Goal: Information Seeking & Learning: Learn about a topic

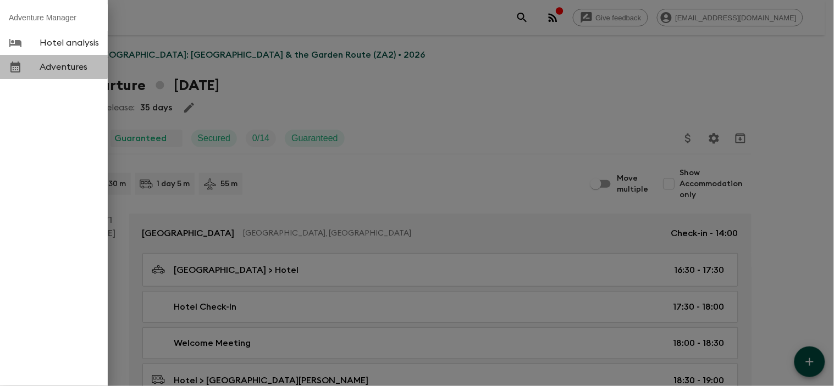
click at [49, 67] on span "Adventures" at bounding box center [69, 67] width 59 height 11
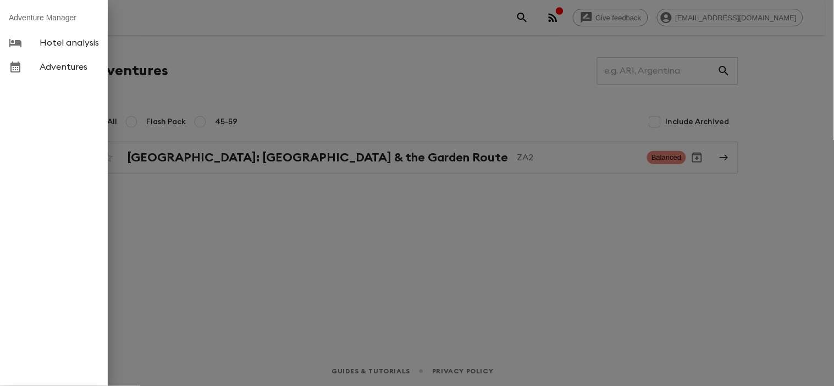
click at [291, 236] on div at bounding box center [417, 193] width 834 height 386
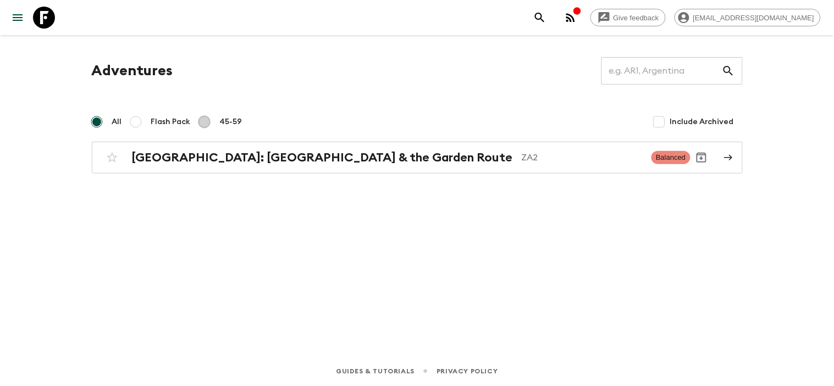
click at [207, 123] on input "45-59" at bounding box center [204, 121] width 13 height 13
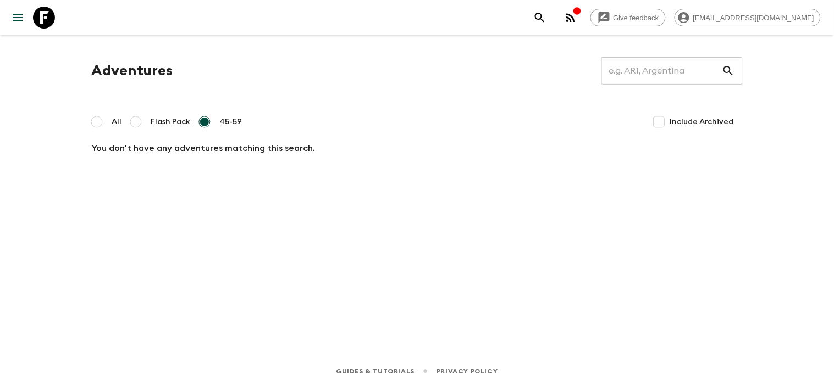
click at [135, 121] on input "Flash Pack" at bounding box center [135, 121] width 13 height 13
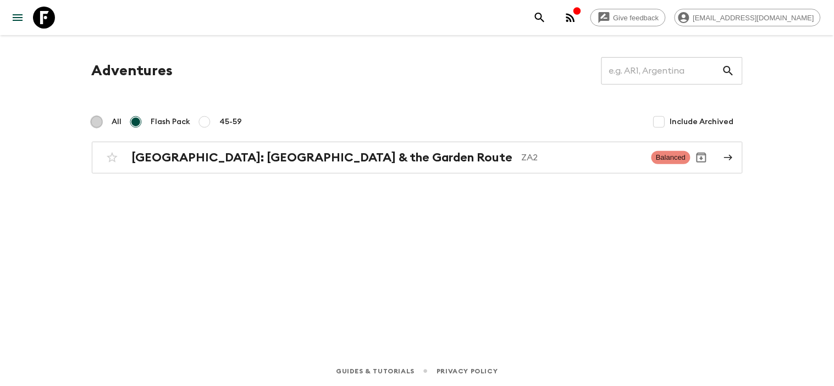
click at [103, 121] on input "All" at bounding box center [96, 121] width 13 height 13
radio input "true"
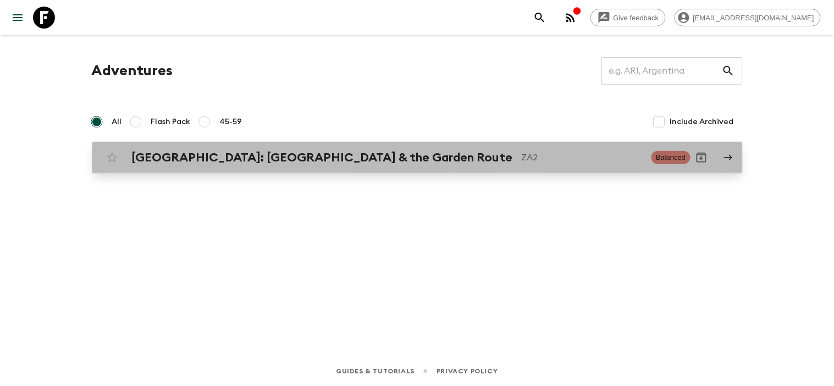
click at [212, 161] on h2 "[GEOGRAPHIC_DATA]: [GEOGRAPHIC_DATA] & the Garden Route" at bounding box center [322, 158] width 381 height 14
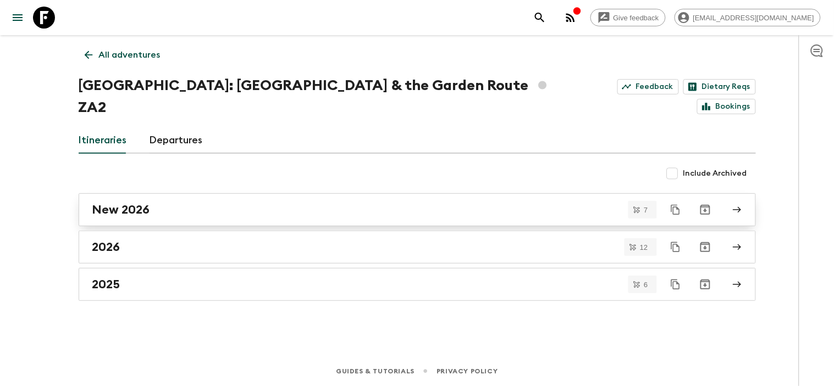
click at [142, 203] on h2 "New 2026" at bounding box center [121, 210] width 58 height 14
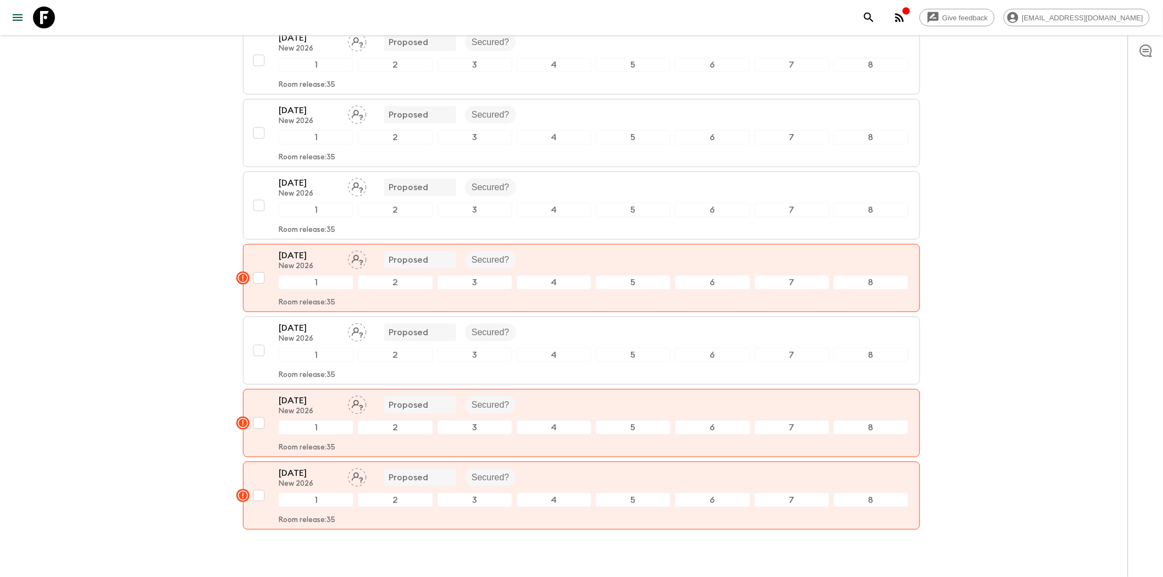
scroll to position [264, 0]
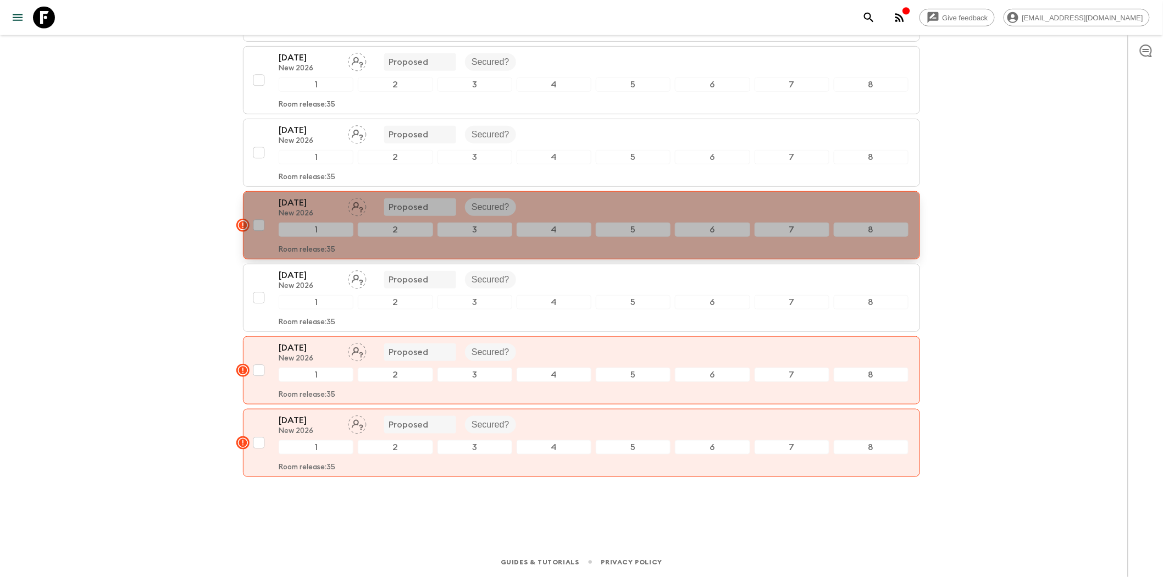
click at [612, 209] on div "[DATE] New 2026 Proposed Secured?" at bounding box center [594, 207] width 630 height 22
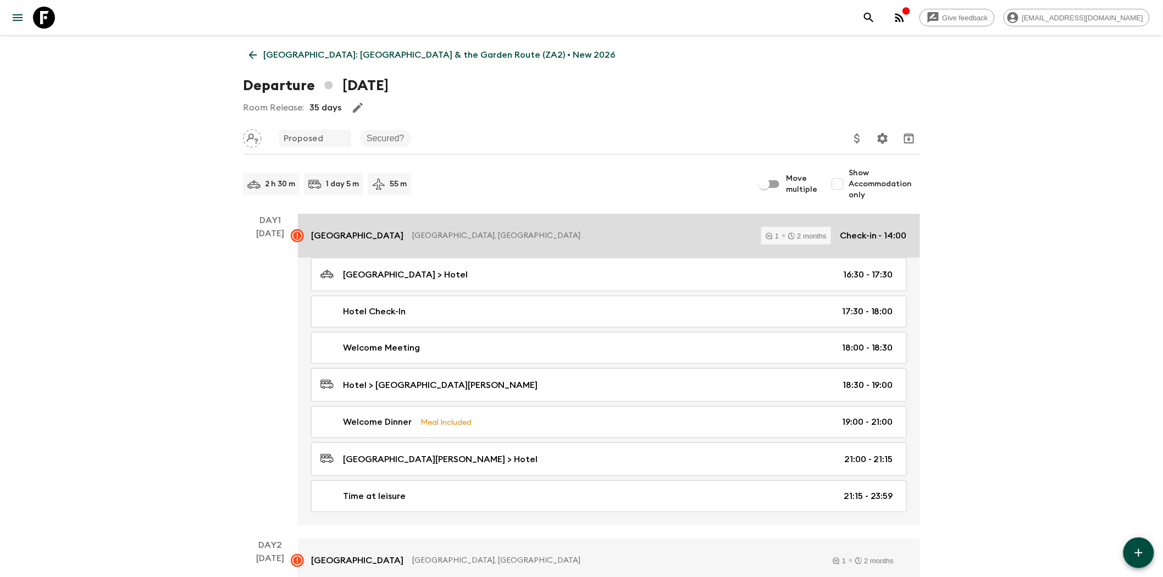
drag, startPoint x: 414, startPoint y: 235, endPoint x: 484, endPoint y: 235, distance: 70.4
click at [404, 235] on p "[GEOGRAPHIC_DATA]" at bounding box center [357, 235] width 92 height 13
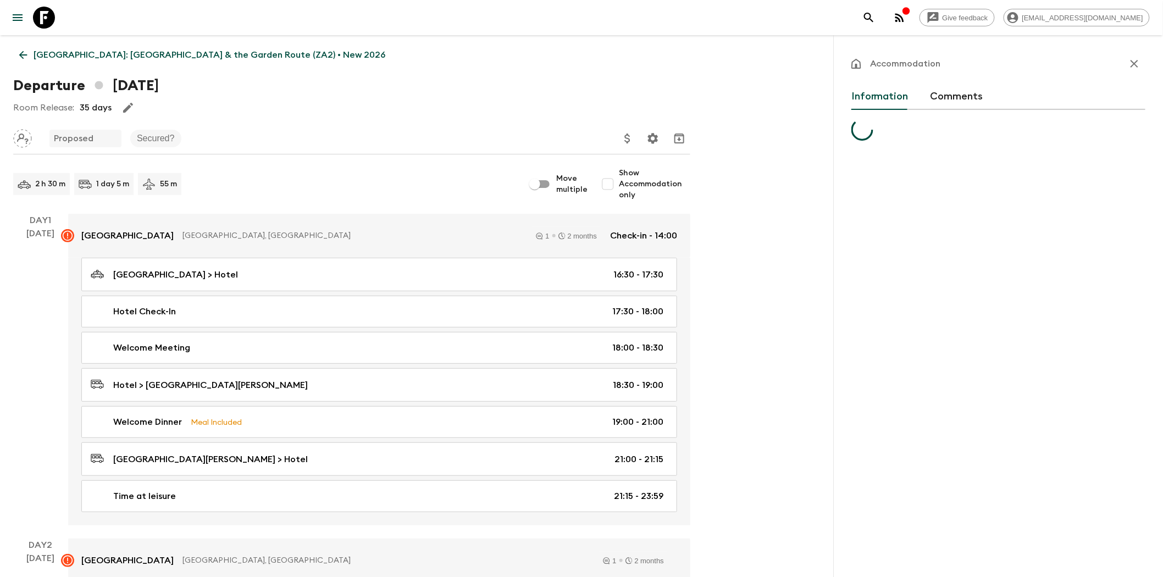
click at [825, 97] on button "Comments" at bounding box center [957, 97] width 53 height 26
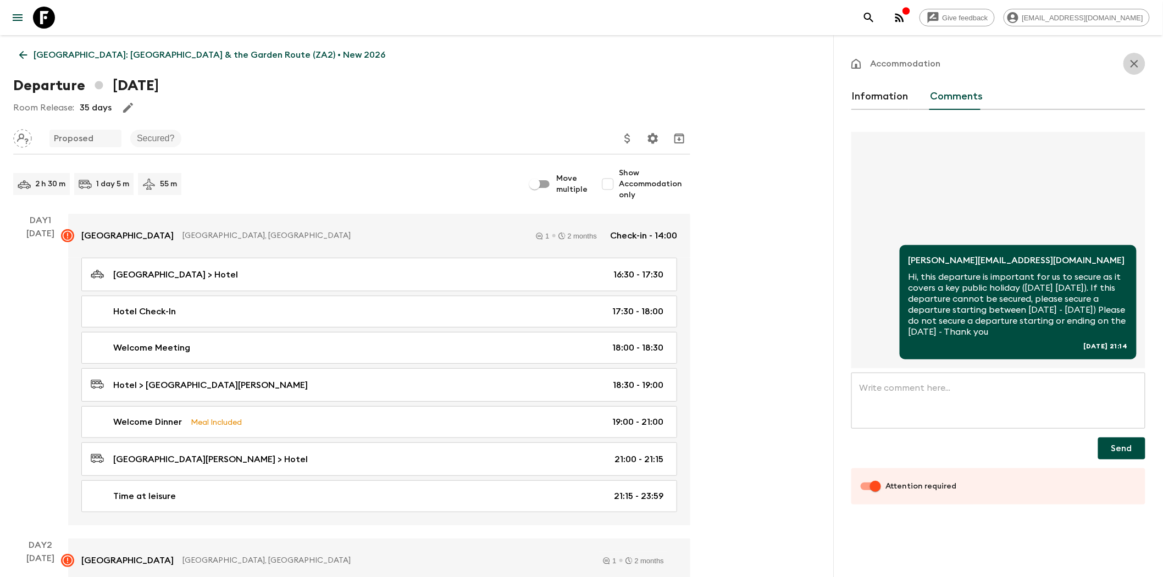
click at [825, 62] on icon "button" at bounding box center [1134, 63] width 13 height 13
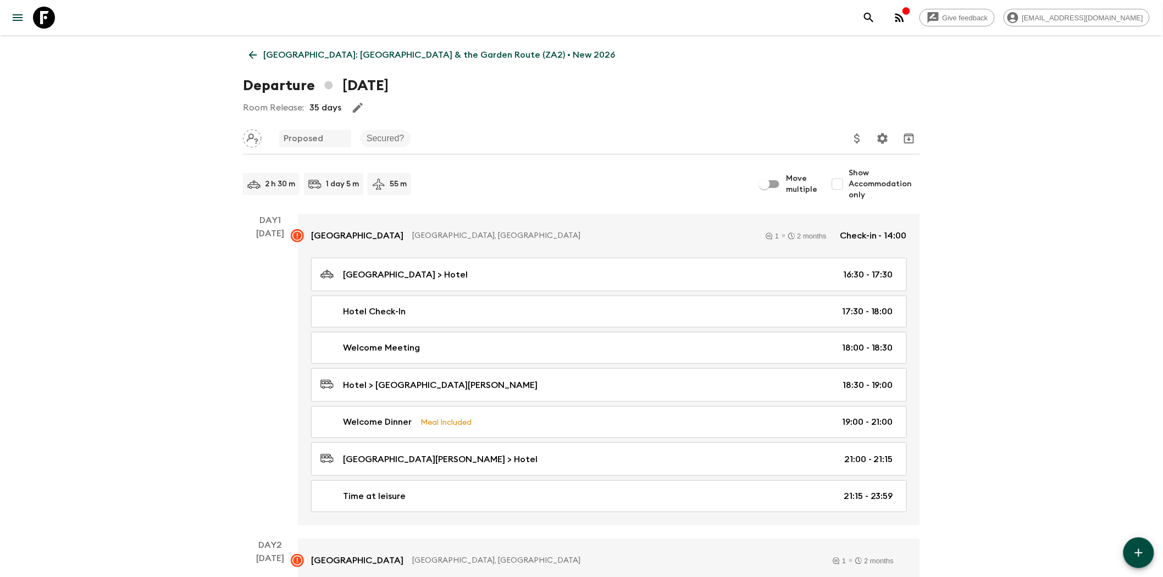
click at [825, 16] on icon "button" at bounding box center [899, 17] width 13 height 13
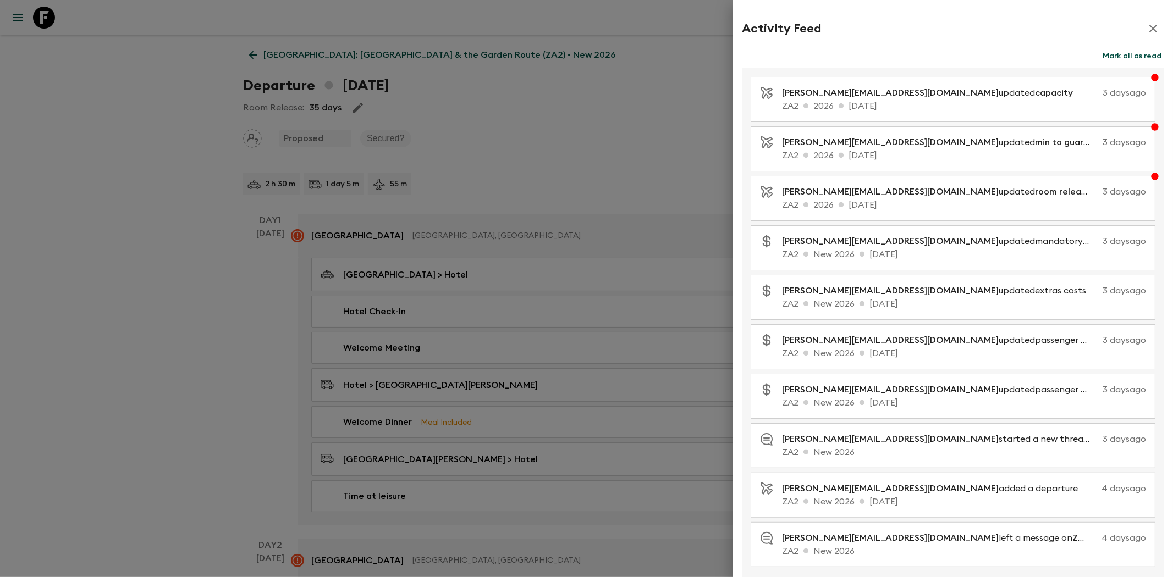
click at [825, 57] on button "Mark all as read" at bounding box center [1132, 55] width 64 height 15
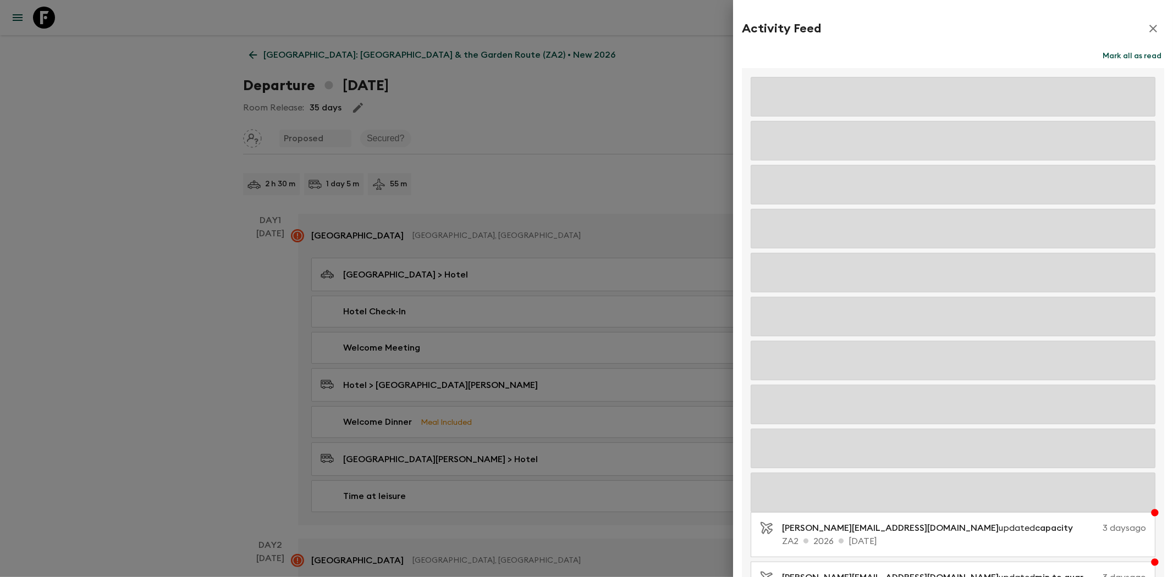
click at [825, 24] on icon "button" at bounding box center [1152, 28] width 13 height 13
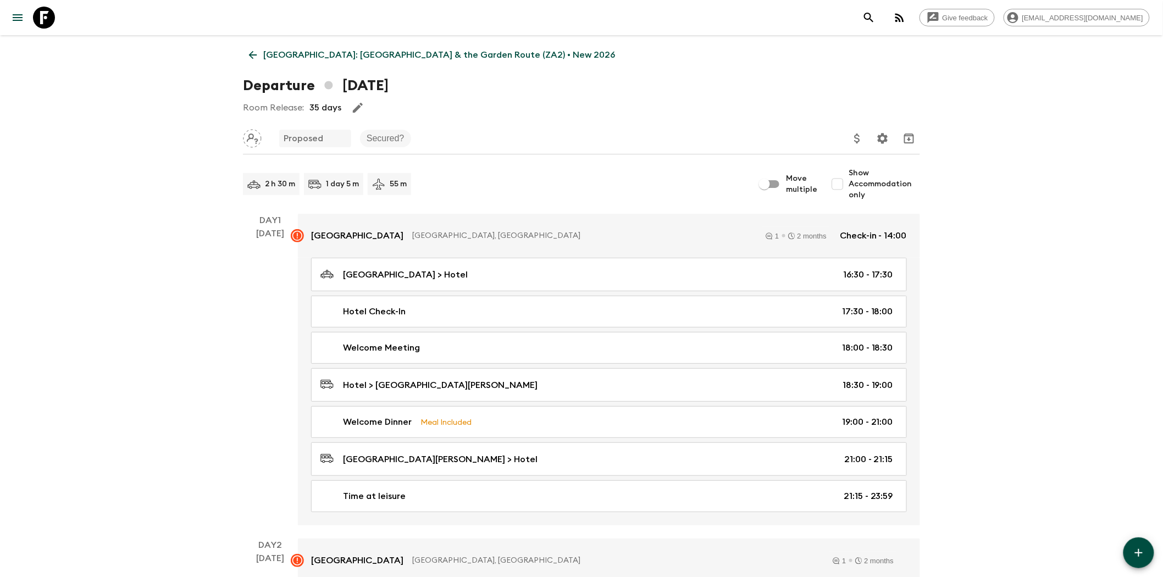
click at [250, 55] on icon at bounding box center [253, 55] width 8 height 8
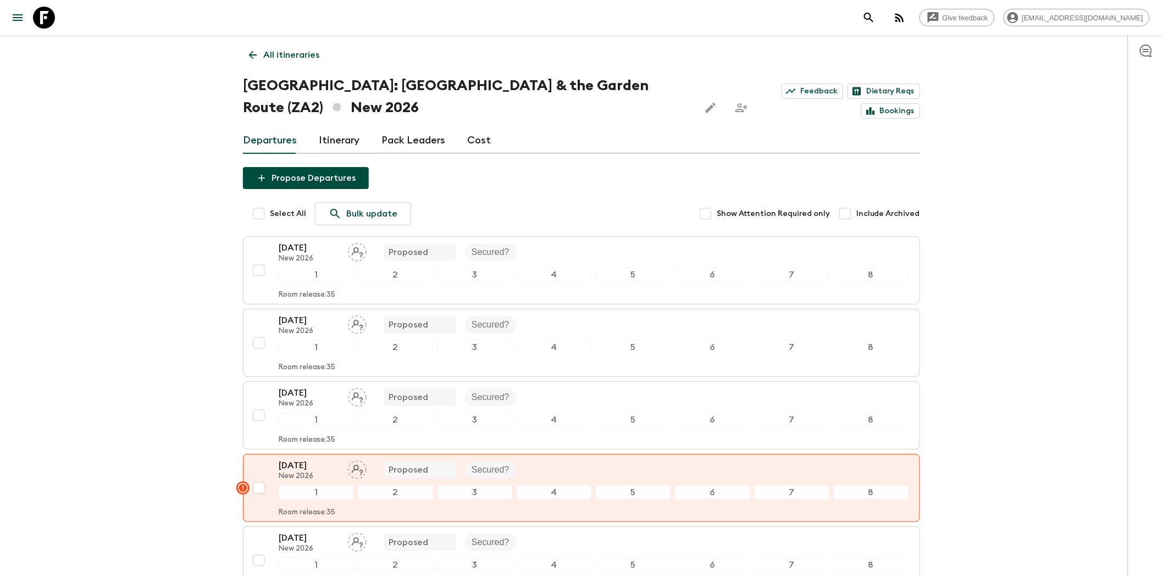
click at [347, 133] on link "Itinerary" at bounding box center [339, 141] width 41 height 26
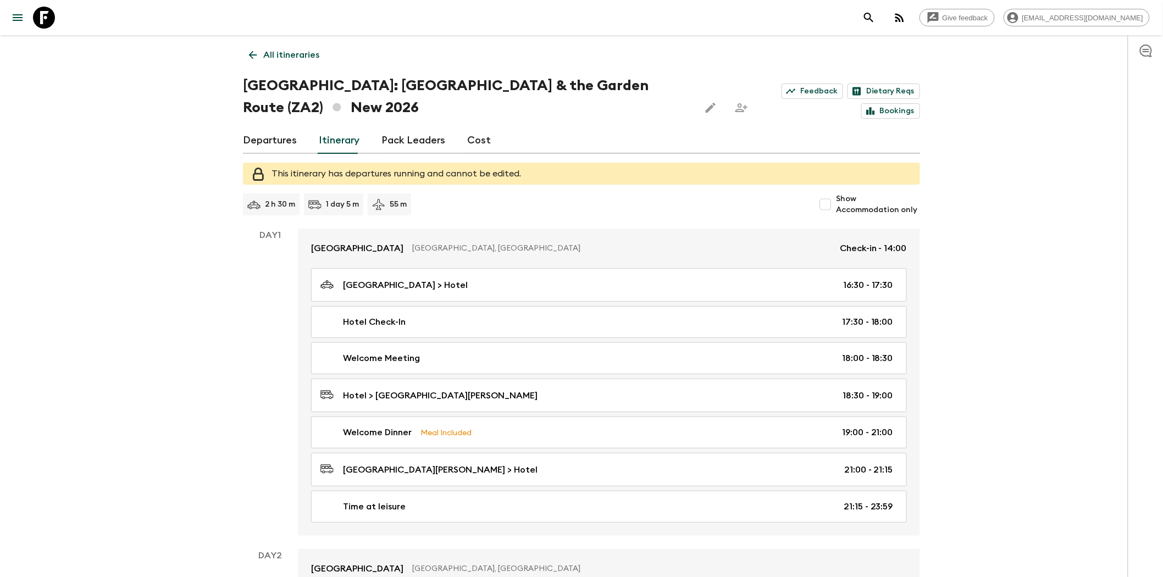
click at [286, 143] on link "Departures" at bounding box center [270, 141] width 54 height 26
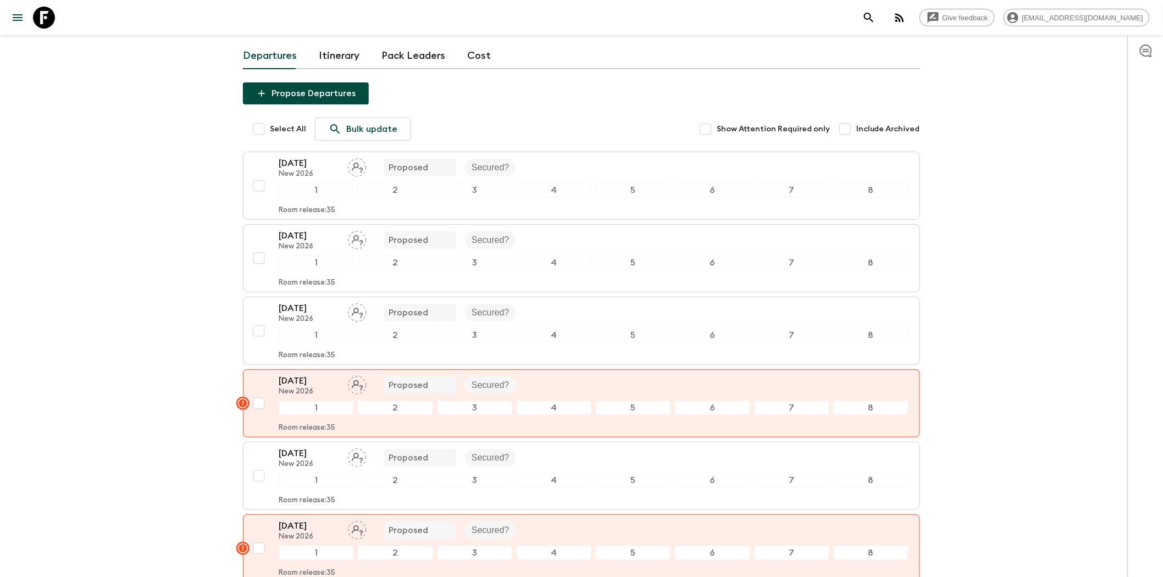
scroll to position [19, 0]
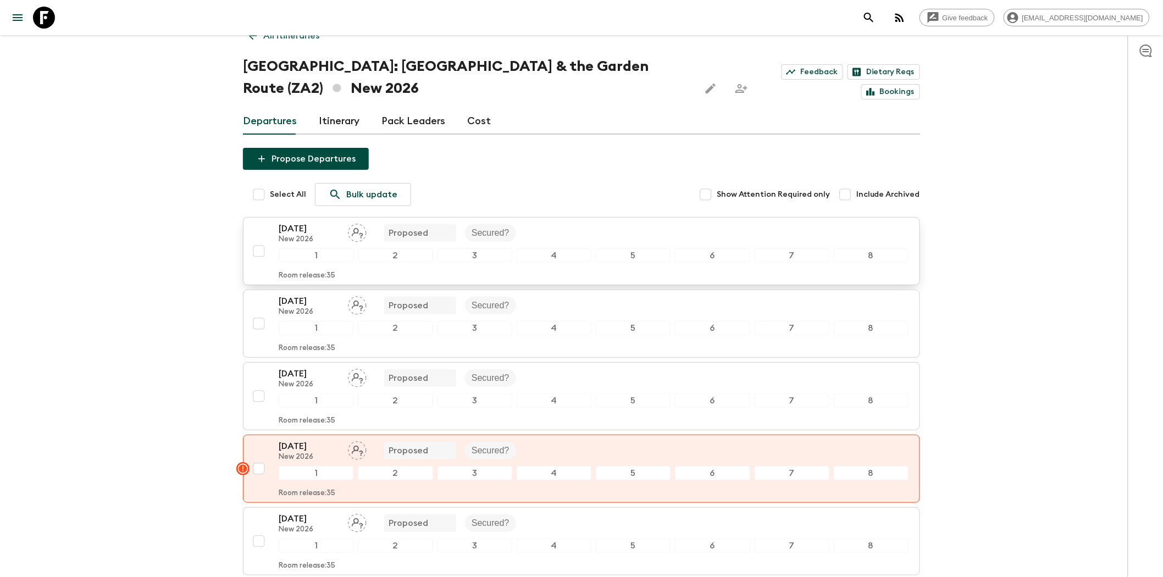
click at [257, 254] on input "checkbox" at bounding box center [259, 251] width 22 height 22
checkbox input "true"
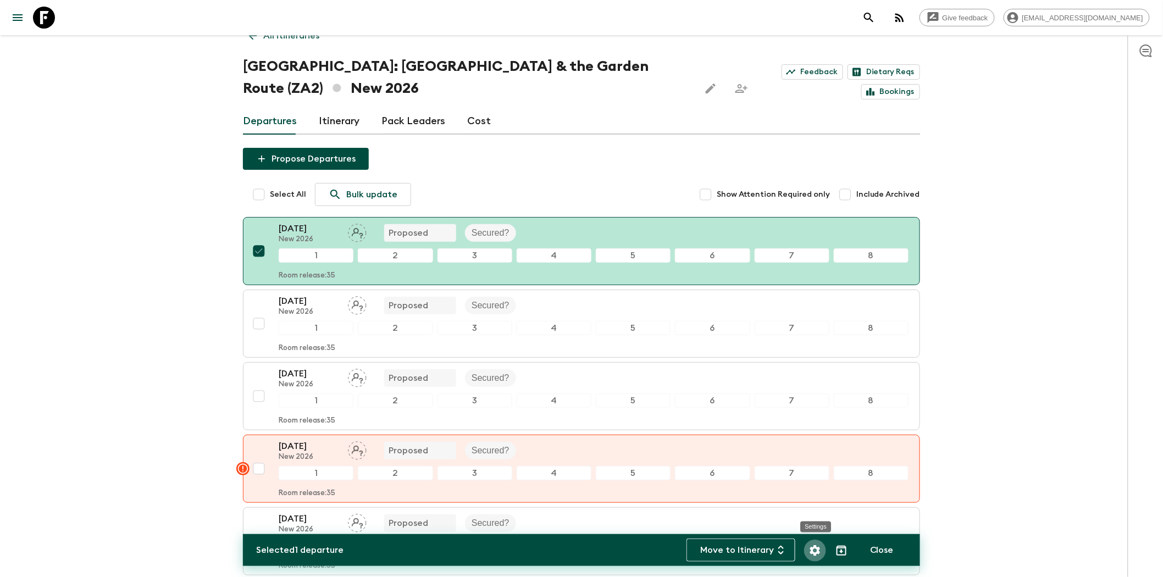
click at [816, 386] on icon "Settings" at bounding box center [815, 550] width 10 height 10
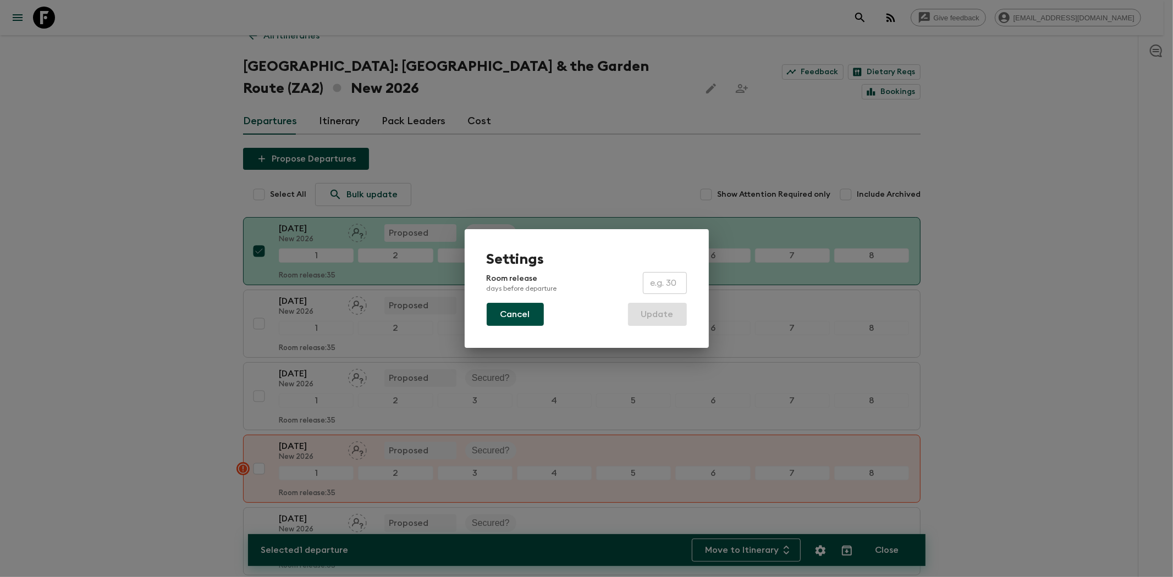
click at [524, 306] on button "Cancel" at bounding box center [515, 314] width 57 height 23
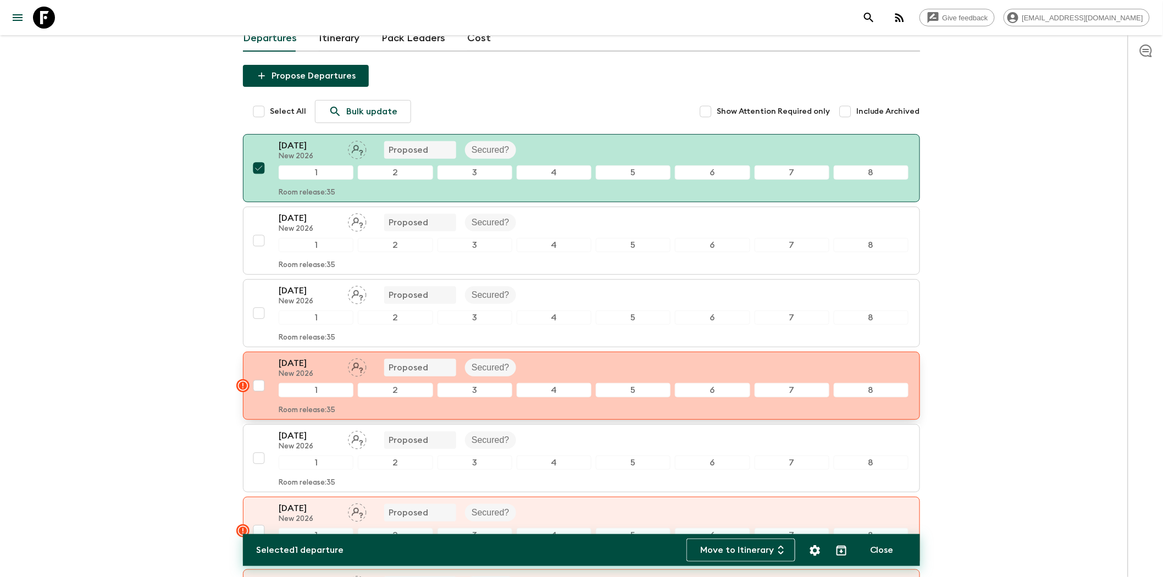
scroll to position [0, 0]
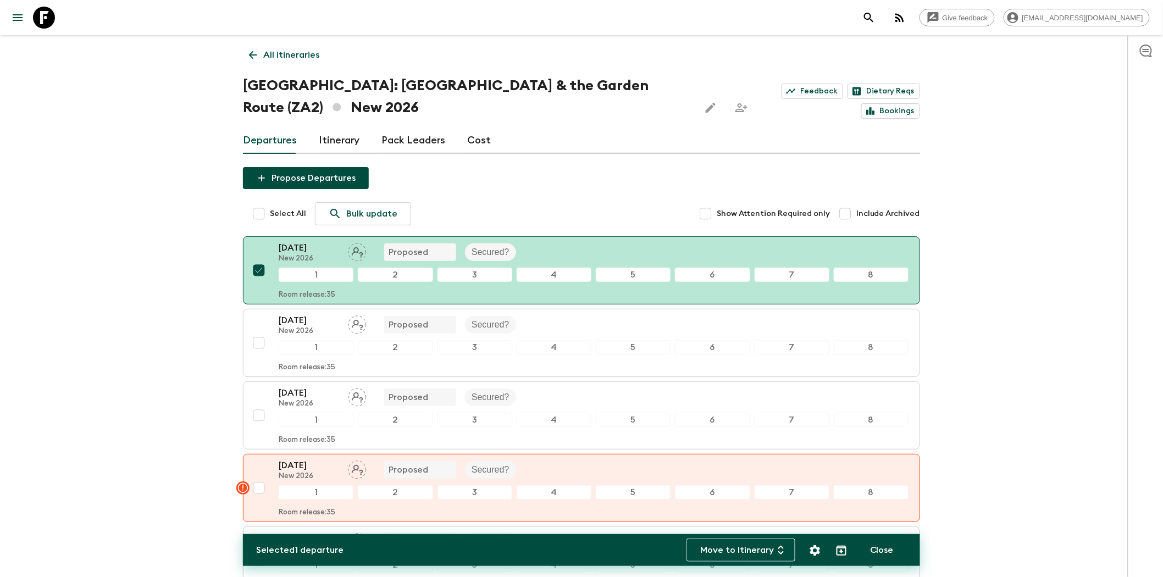
click at [15, 14] on icon "menu" at bounding box center [18, 17] width 10 height 7
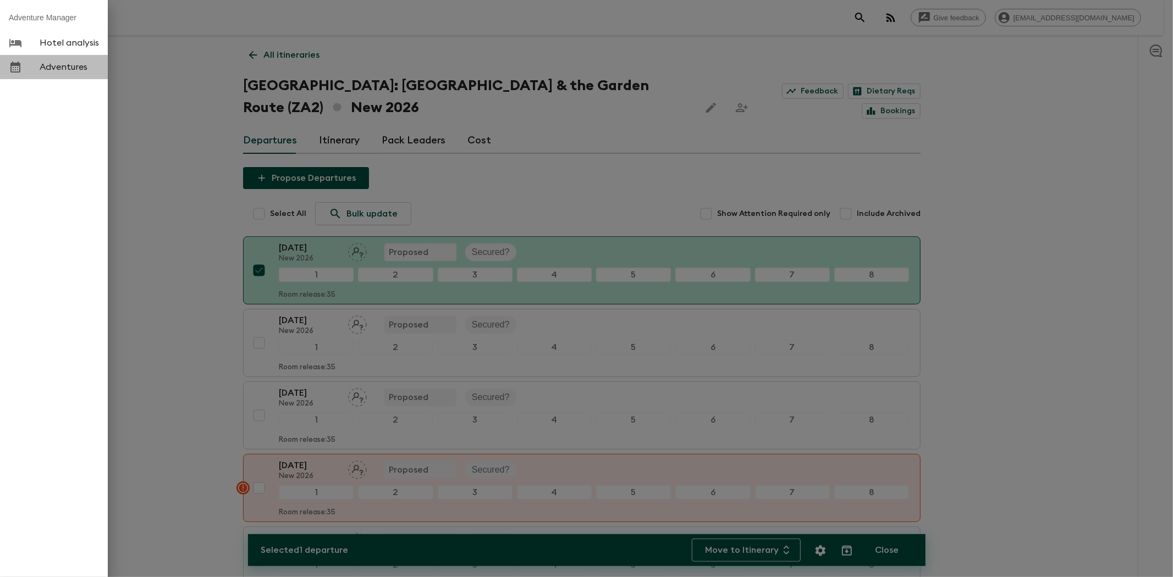
click at [46, 59] on link "Adventures" at bounding box center [54, 67] width 108 height 24
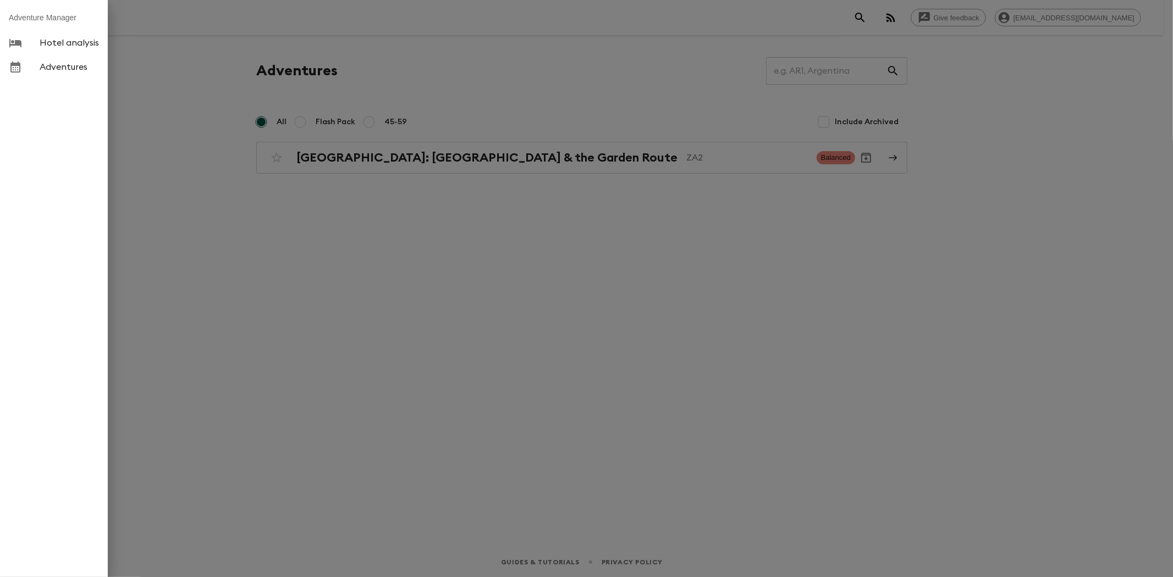
click at [74, 68] on span "Adventures" at bounding box center [69, 67] width 59 height 11
click at [69, 74] on link "Adventures" at bounding box center [54, 67] width 108 height 24
click at [400, 169] on div at bounding box center [586, 288] width 1173 height 577
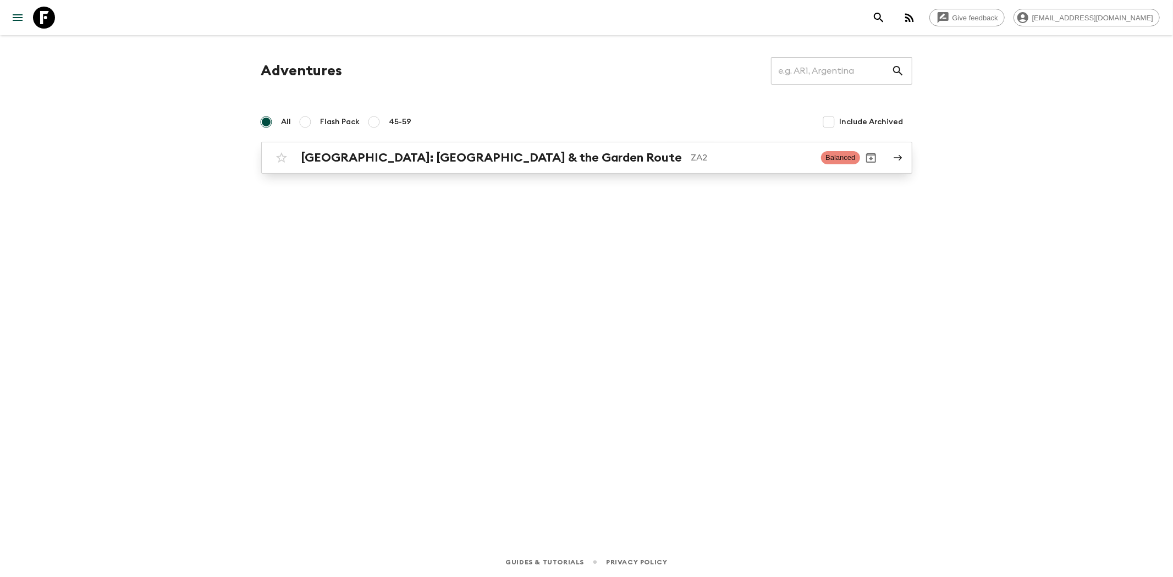
click at [402, 159] on h2 "[GEOGRAPHIC_DATA]: [GEOGRAPHIC_DATA] & the Garden Route" at bounding box center [491, 158] width 381 height 14
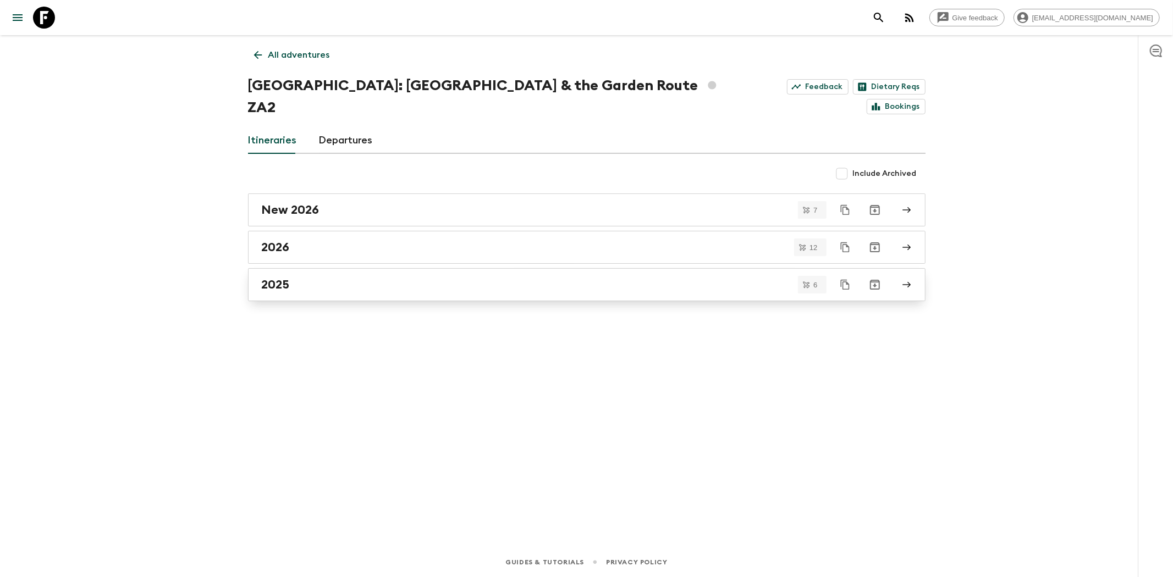
click at [326, 278] on div "2025" at bounding box center [576, 285] width 629 height 14
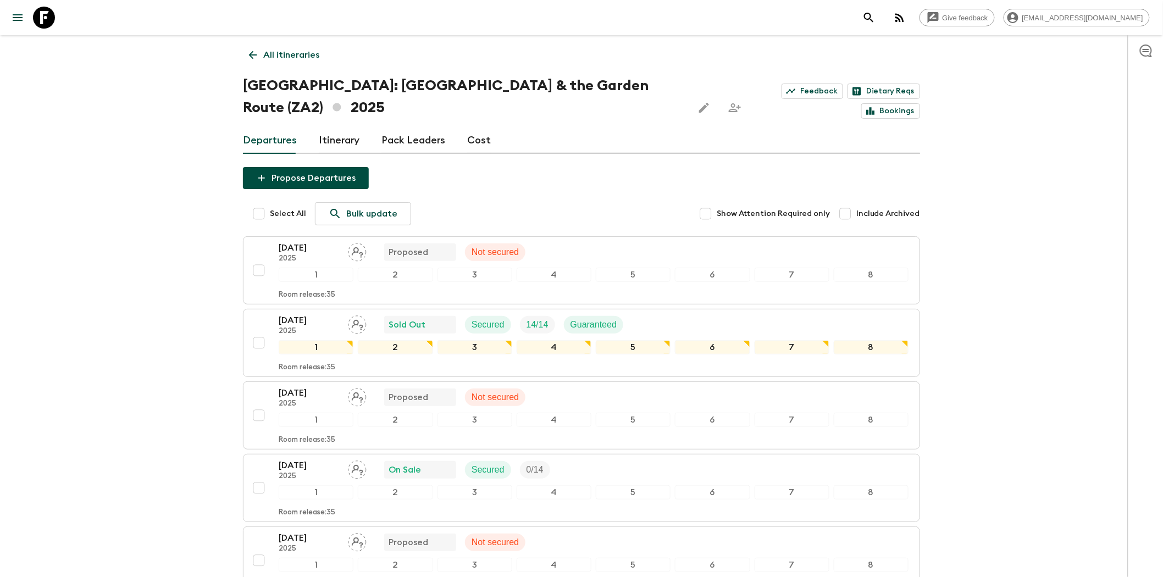
scroll to position [61, 0]
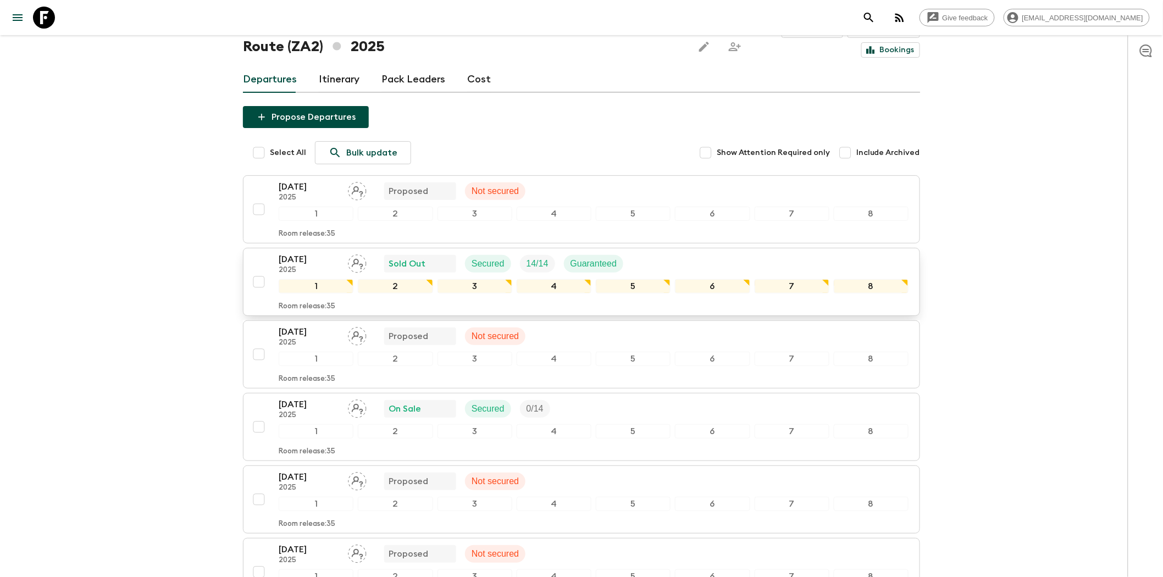
click at [651, 253] on div "[DATE] 2025 Sold Out Secured 14 / 14 Guaranteed" at bounding box center [594, 264] width 630 height 22
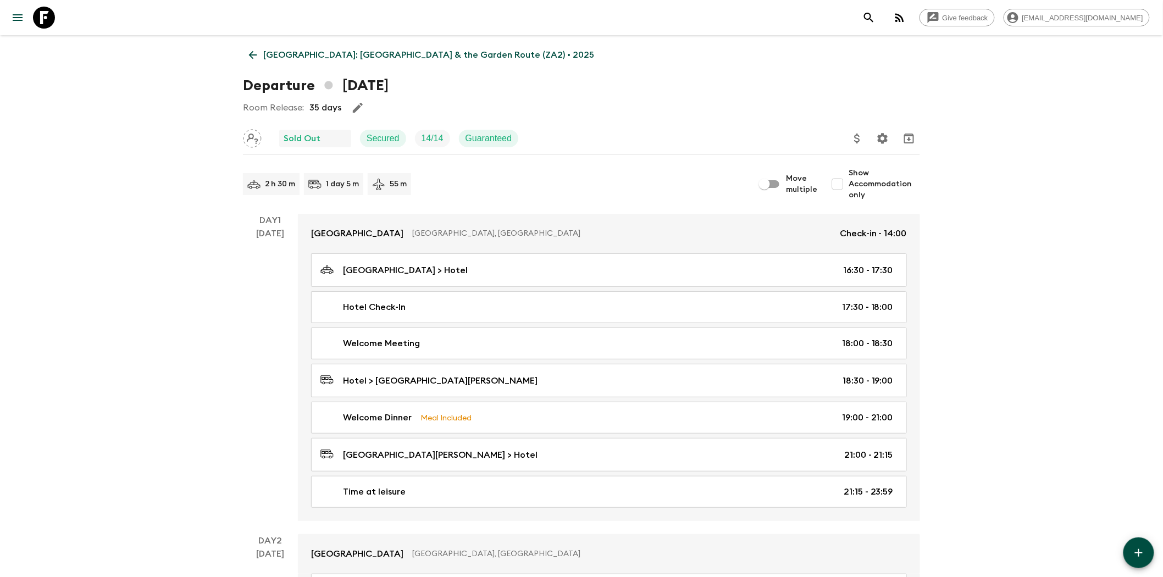
click at [251, 58] on icon at bounding box center [253, 55] width 12 height 12
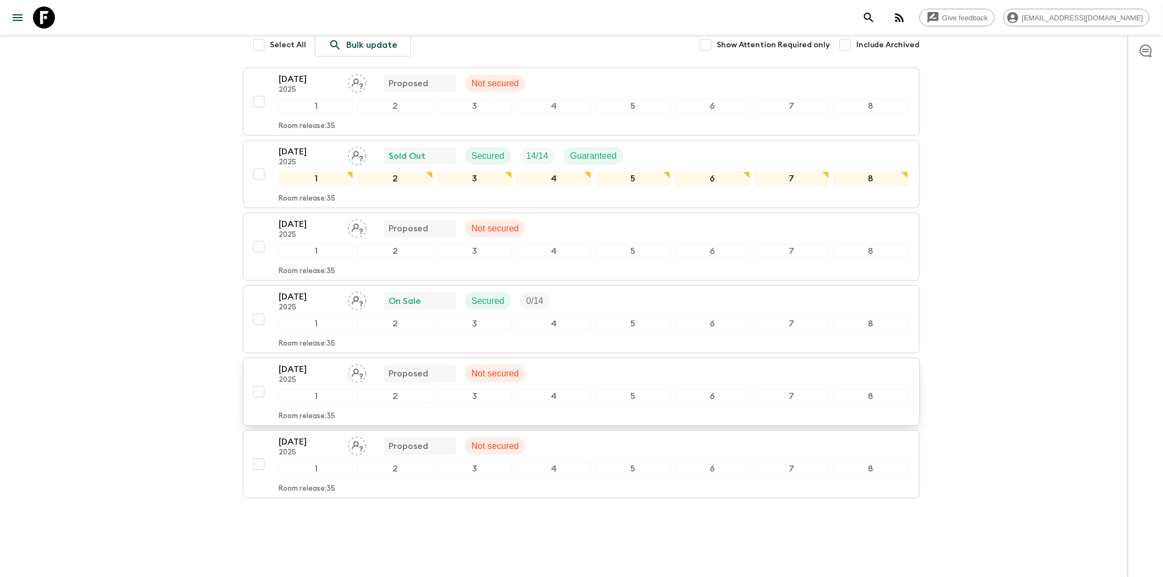
scroll to position [47, 0]
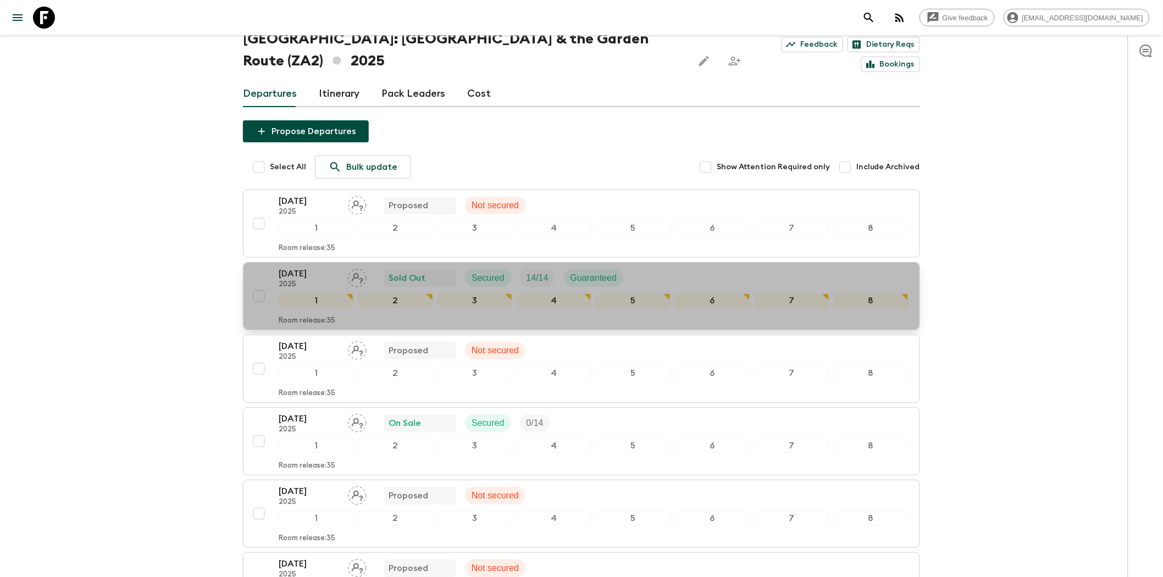
click at [642, 267] on div "[DATE] 2025 Sold Out Secured 14 / 14 Guaranteed" at bounding box center [594, 278] width 630 height 22
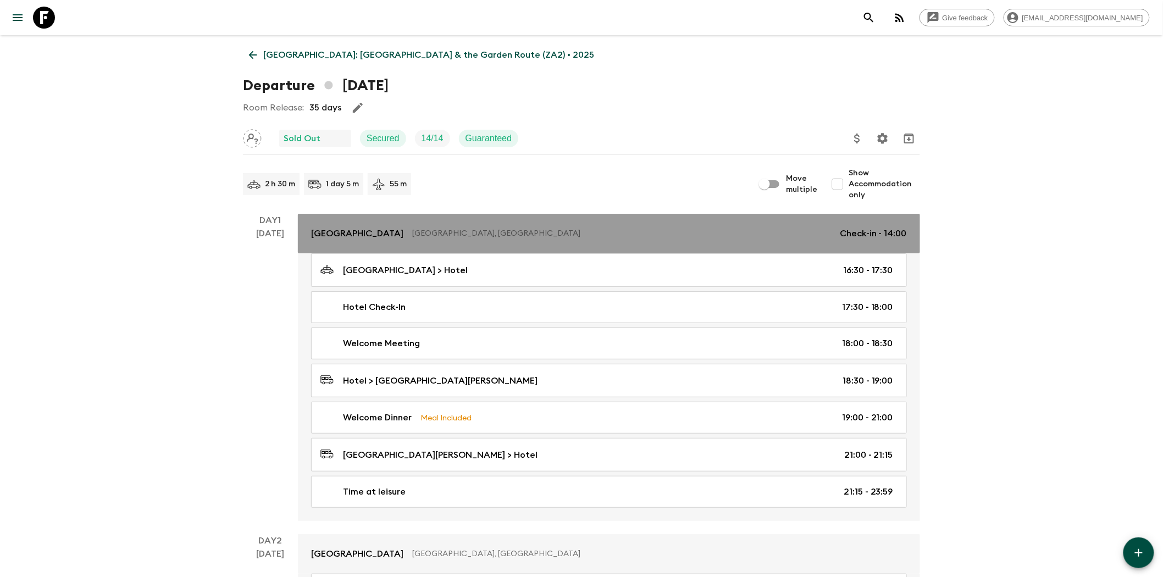
click at [364, 224] on link "[GEOGRAPHIC_DATA] [GEOGRAPHIC_DATA] [GEOGRAPHIC_DATA], [GEOGRAPHIC_DATA] Check-…" at bounding box center [609, 234] width 622 height 40
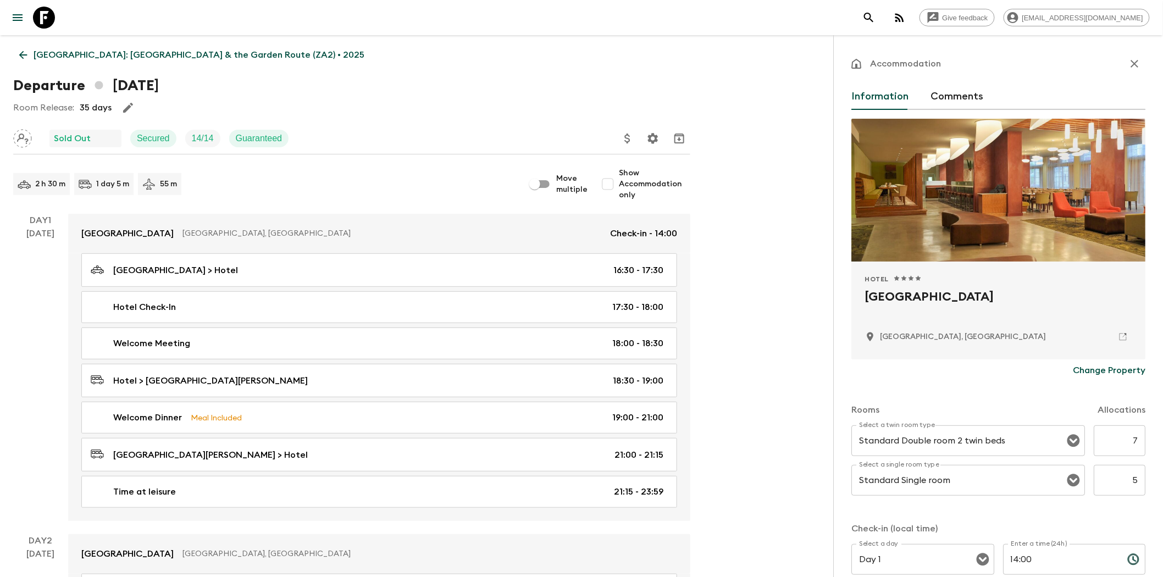
click at [825, 98] on button "Comments" at bounding box center [957, 97] width 53 height 26
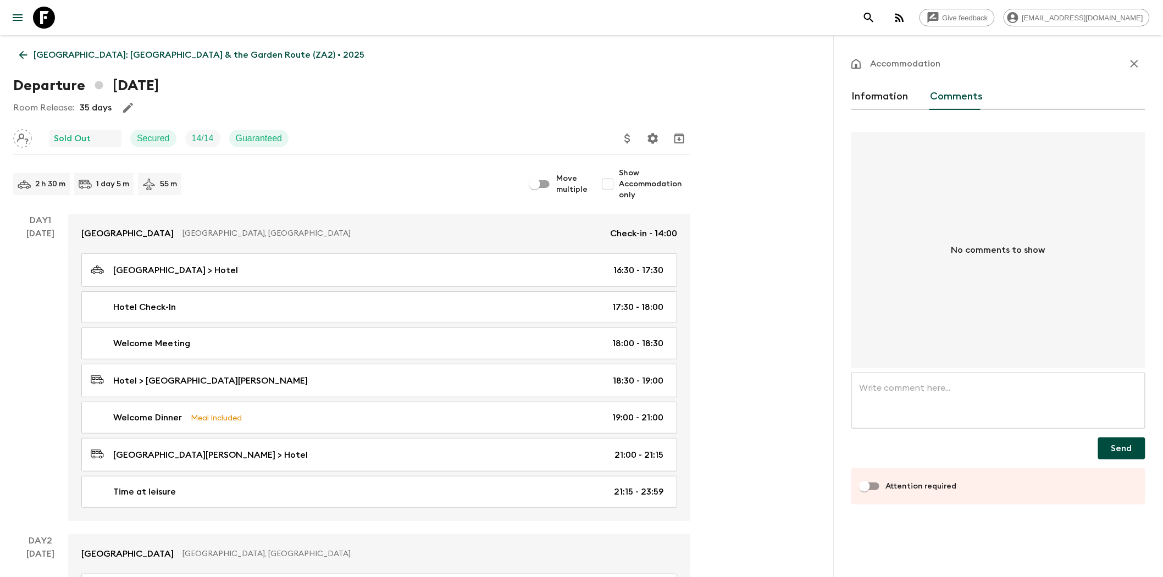
click at [825, 101] on button "Information" at bounding box center [880, 97] width 57 height 26
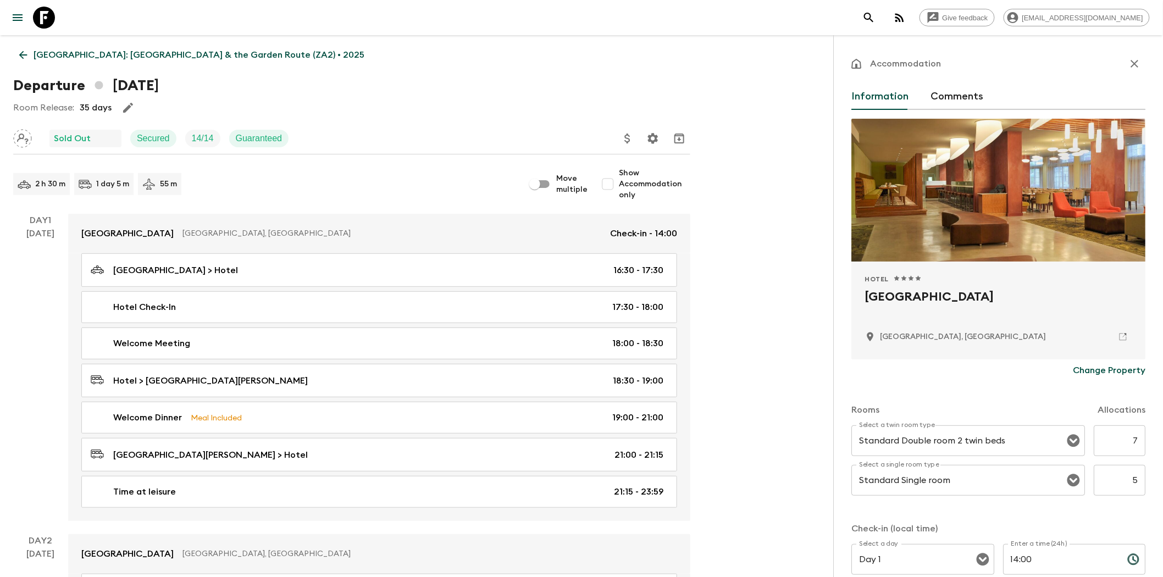
click at [355, 103] on div "Room Release: 35 days" at bounding box center [351, 108] width 677 height 22
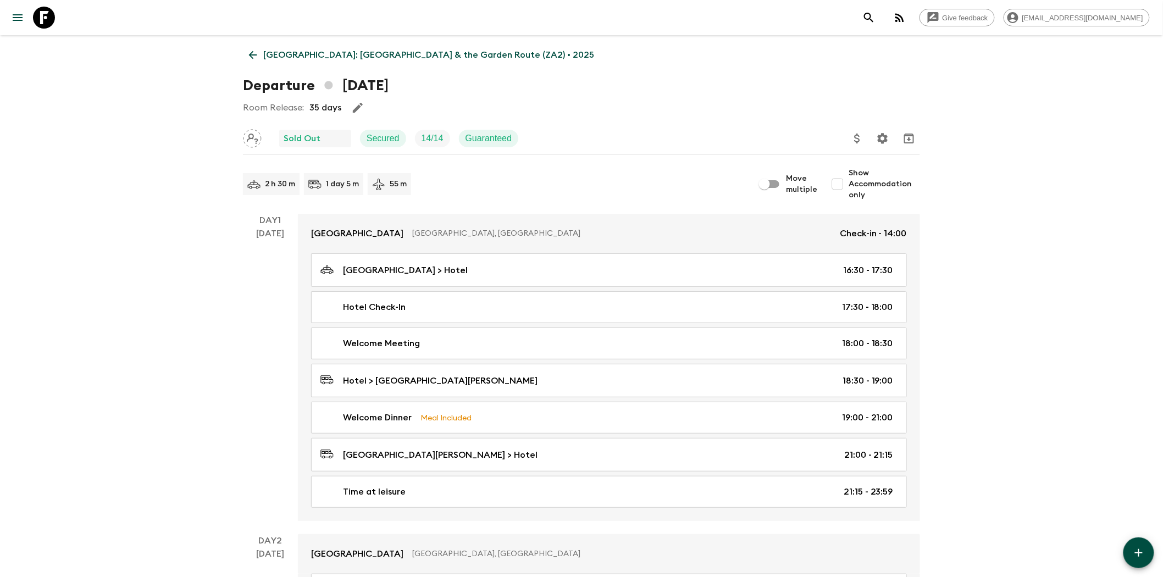
click at [262, 57] on link "[GEOGRAPHIC_DATA]: [GEOGRAPHIC_DATA] & the Garden Route (ZA2) • 2025" at bounding box center [421, 55] width 357 height 22
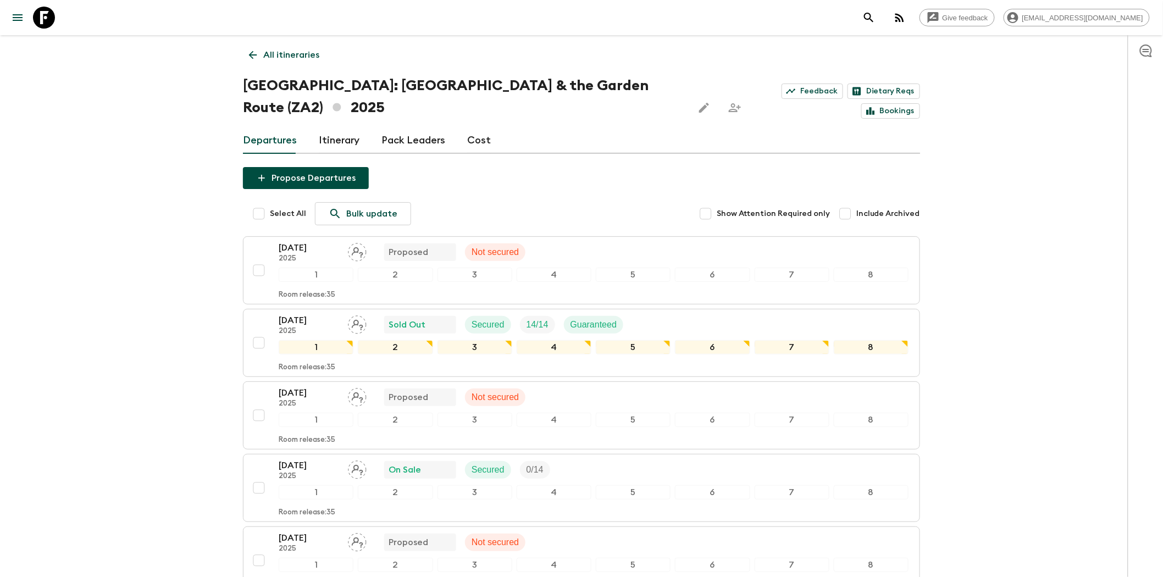
click at [251, 54] on icon at bounding box center [253, 55] width 12 height 12
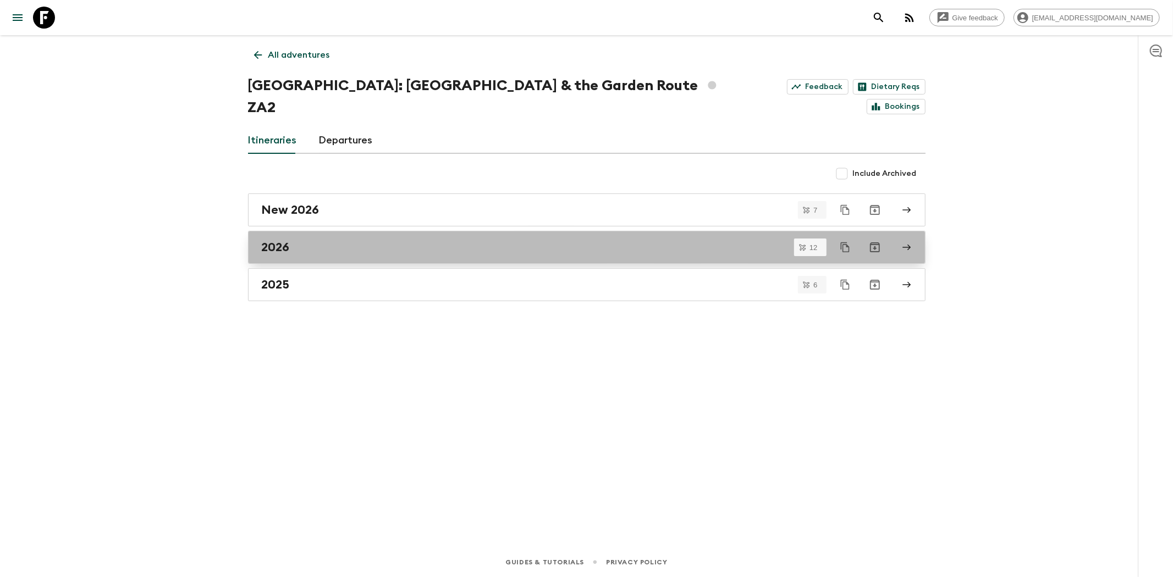
click at [298, 240] on div "2026" at bounding box center [576, 247] width 629 height 14
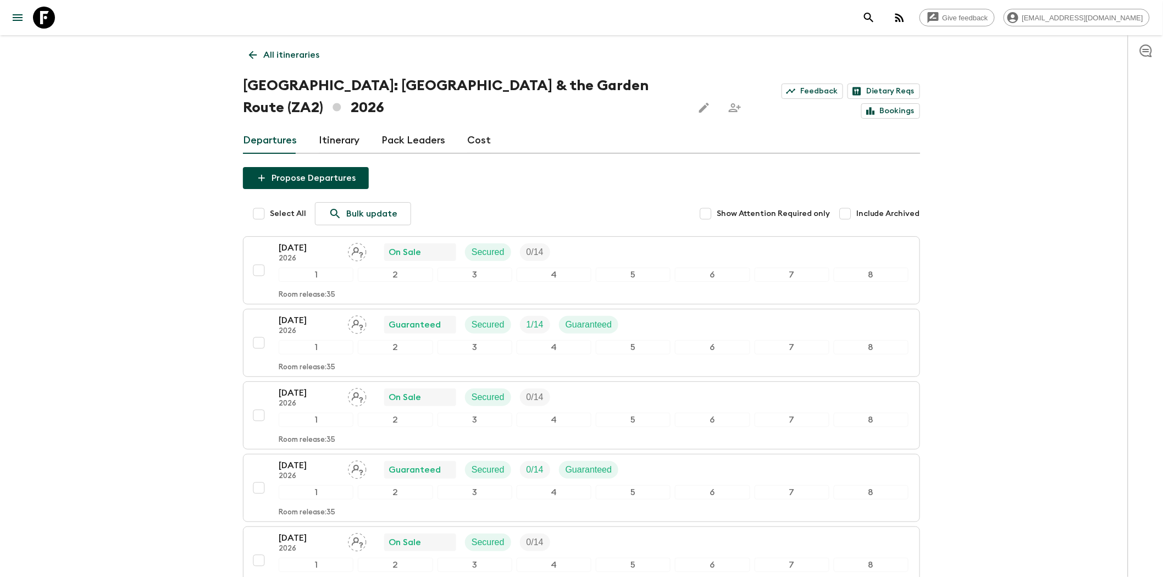
click at [250, 61] on link "All itineraries" at bounding box center [284, 55] width 82 height 22
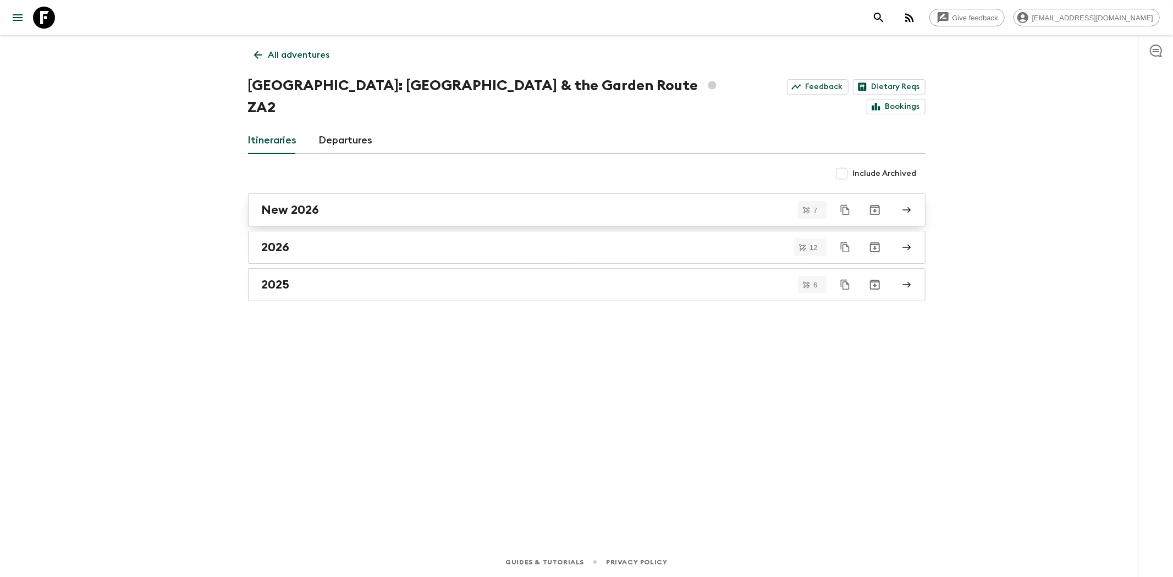
click at [336, 195] on link "New 2026" at bounding box center [586, 210] width 677 height 33
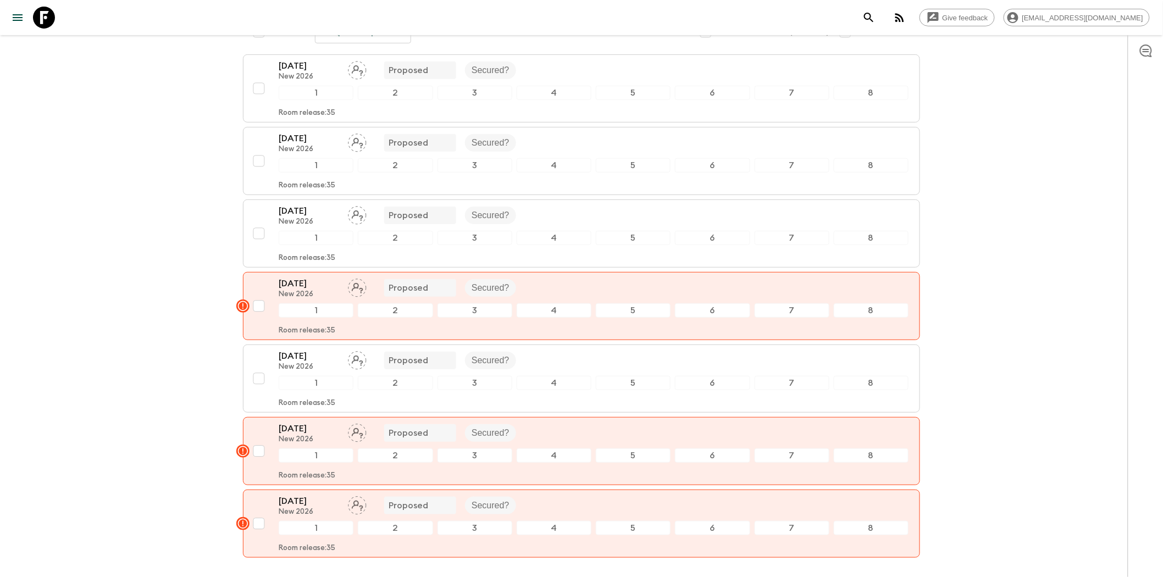
scroll to position [183, 0]
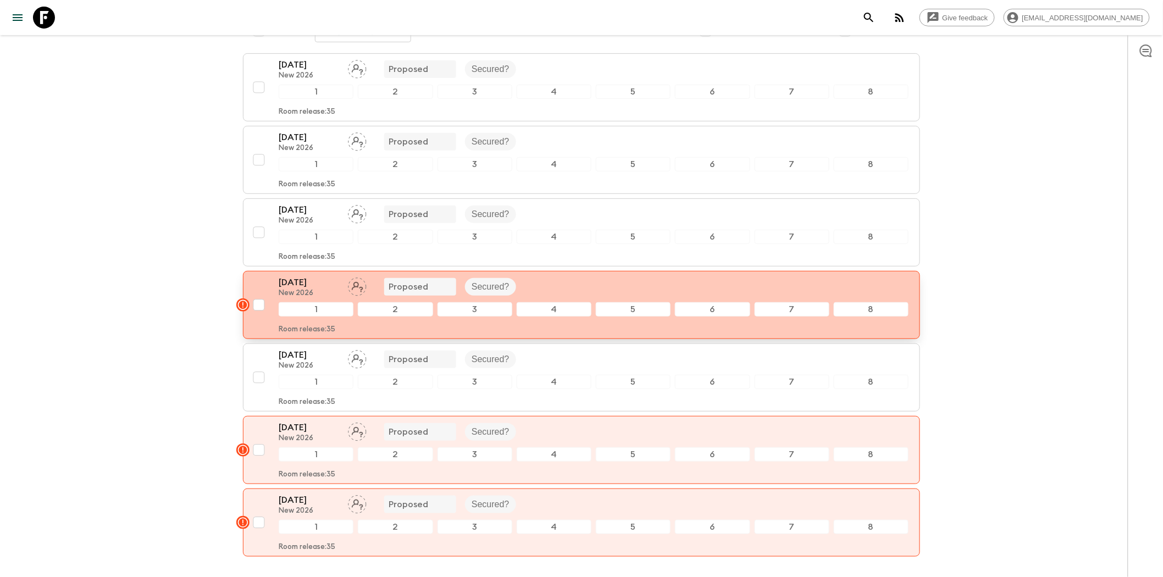
click at [565, 283] on div "[DATE] New 2026 Proposed Secured?" at bounding box center [594, 287] width 630 height 22
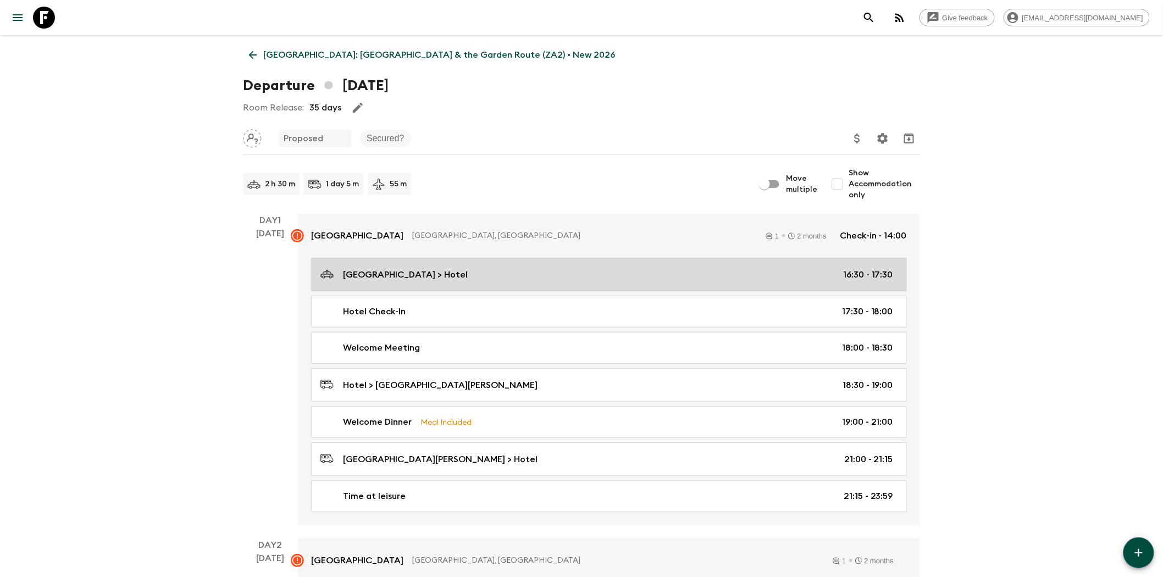
click at [565, 283] on link "[GEOGRAPHIC_DATA] > Hotel 16:30 - 17:30" at bounding box center [609, 275] width 596 height 34
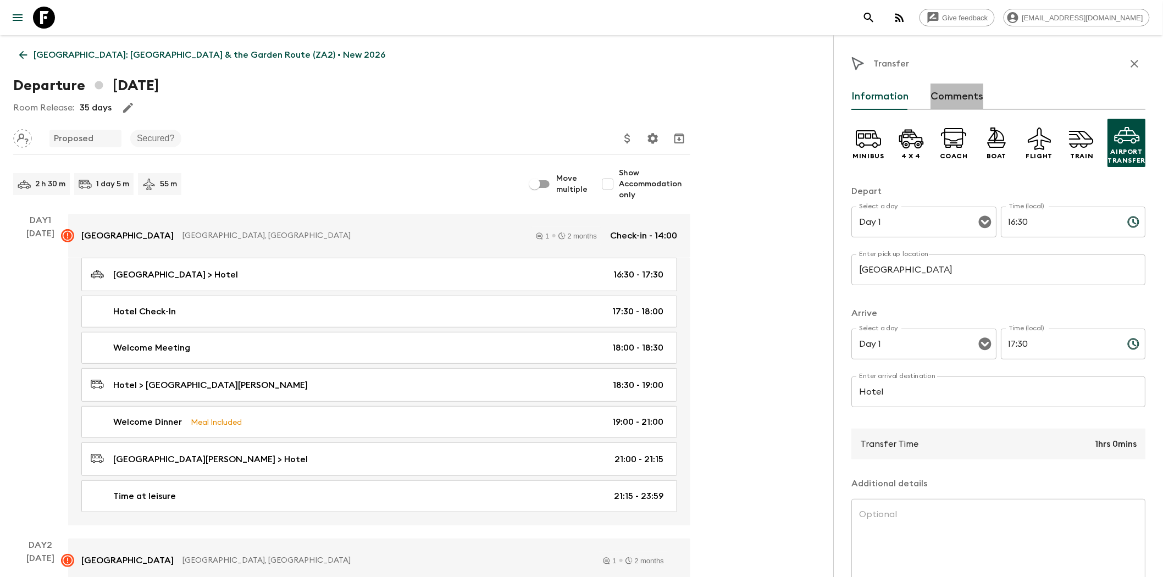
click at [825, 93] on button "Comments" at bounding box center [957, 97] width 53 height 26
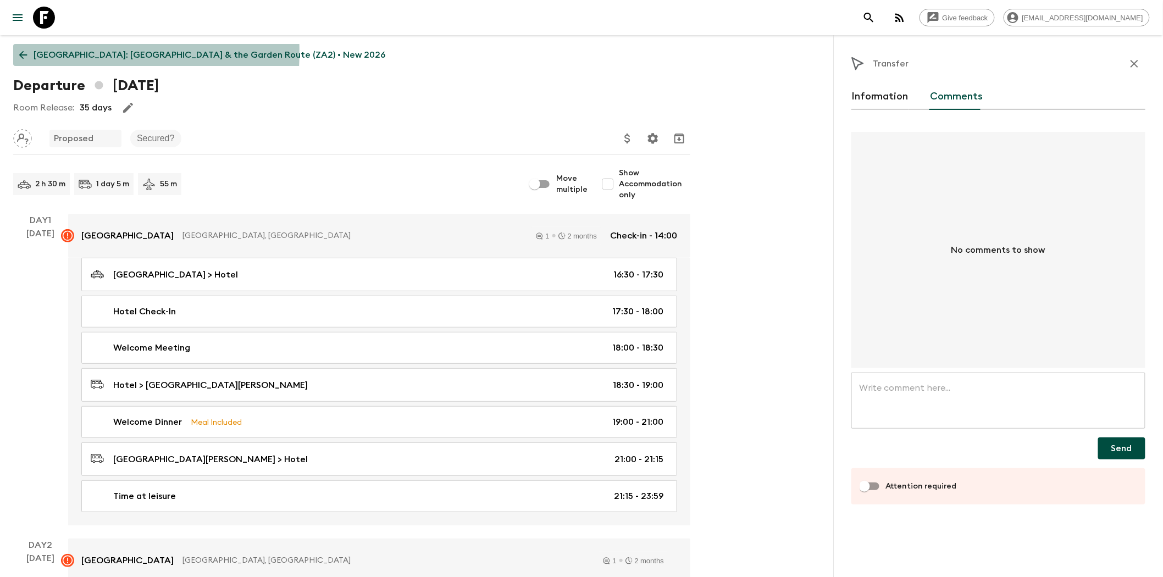
click at [22, 52] on icon at bounding box center [23, 55] width 12 height 12
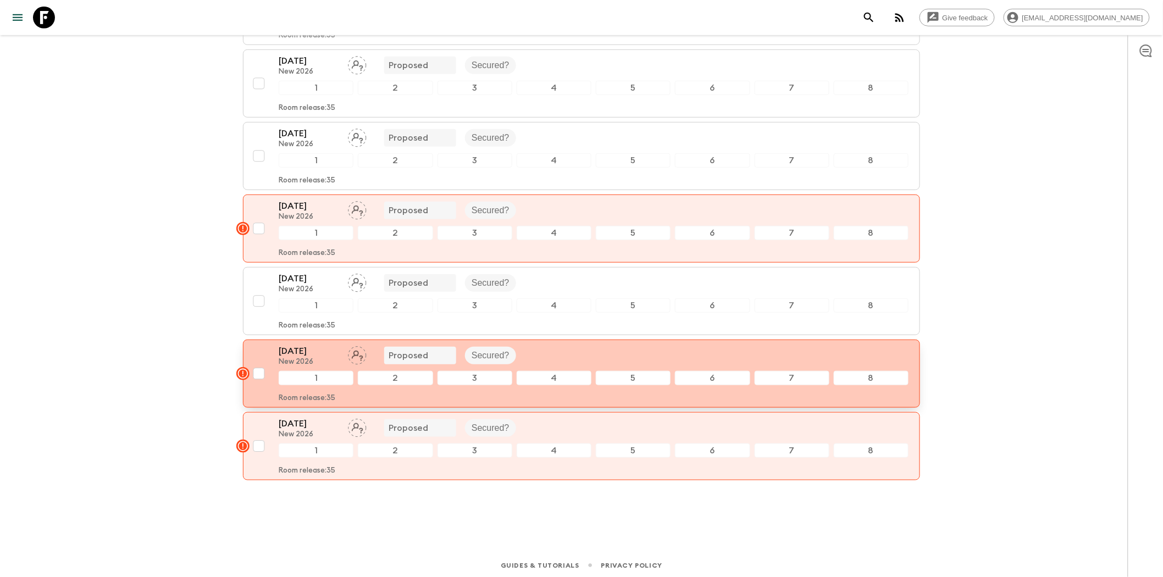
scroll to position [264, 0]
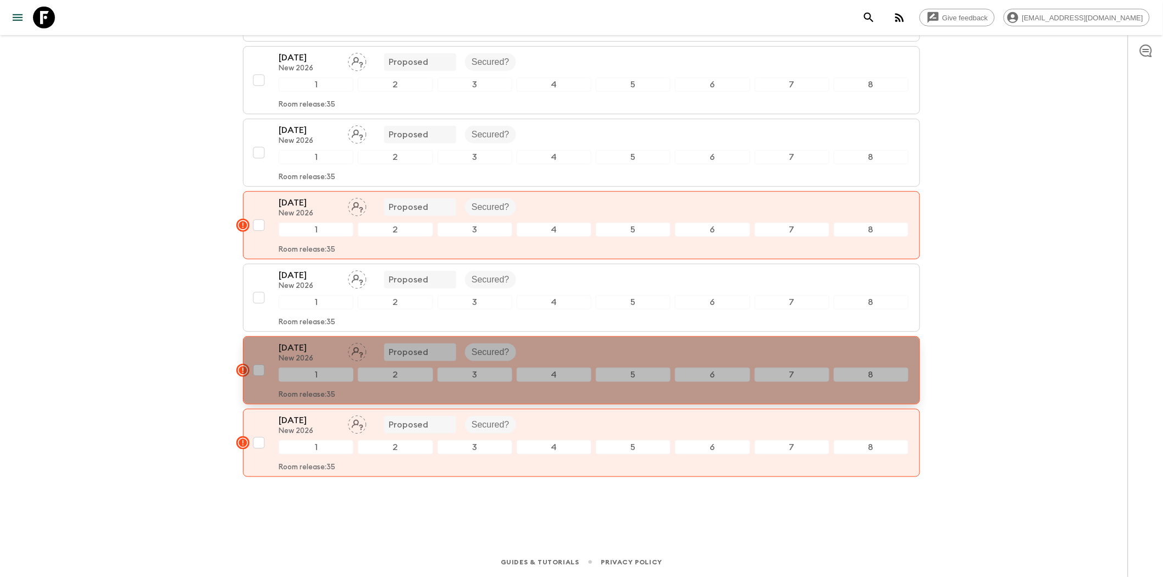
click at [573, 352] on div "[DATE] New 2026 Proposed Secured?" at bounding box center [594, 352] width 630 height 22
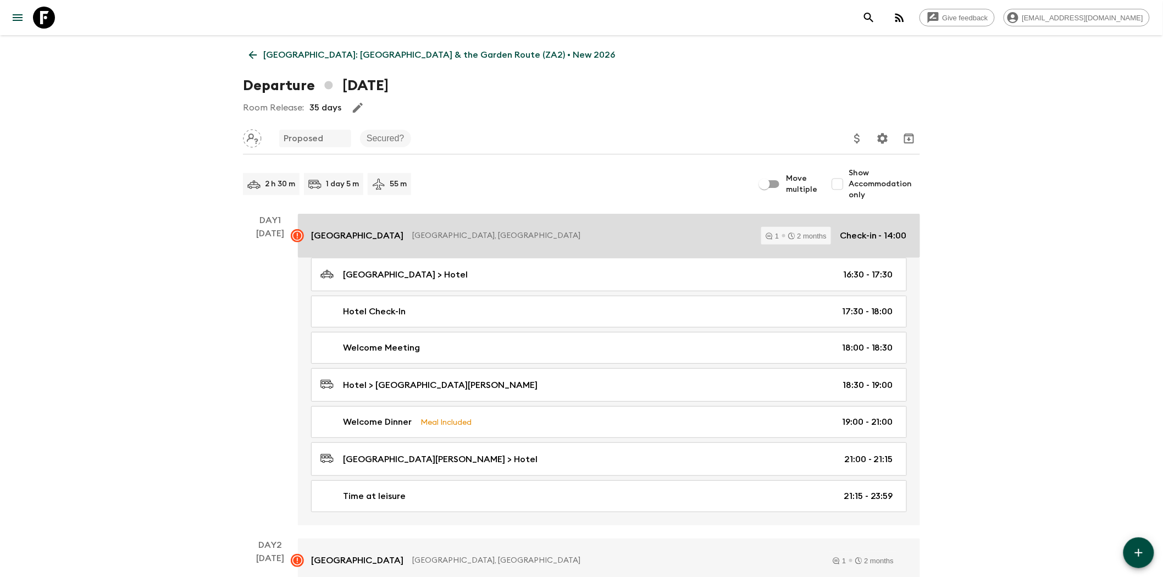
click at [554, 229] on div "[GEOGRAPHIC_DATA], [GEOGRAPHIC_DATA] 1 2 months Check-in - 14:00" at bounding box center [609, 236] width 596 height 18
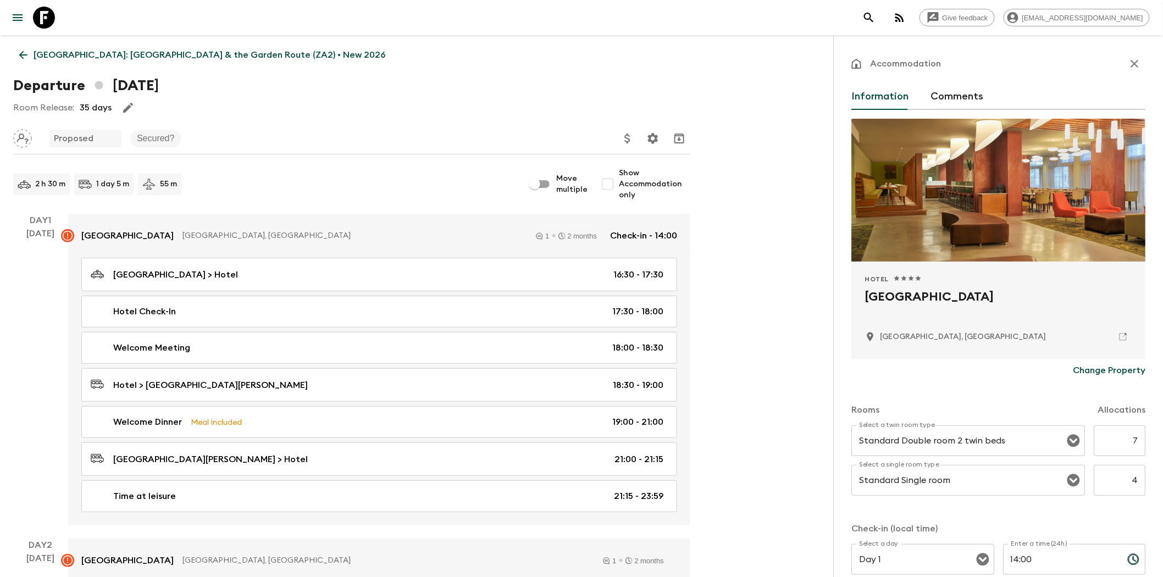
click at [825, 101] on button "Comments" at bounding box center [957, 97] width 53 height 26
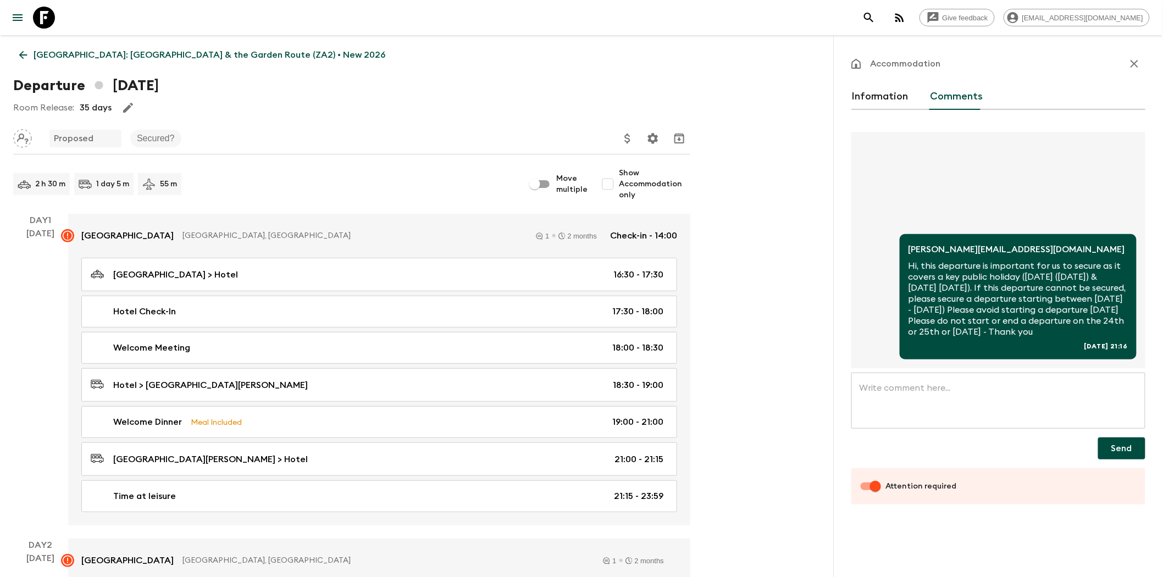
click at [825, 62] on icon "button" at bounding box center [1135, 64] width 8 height 8
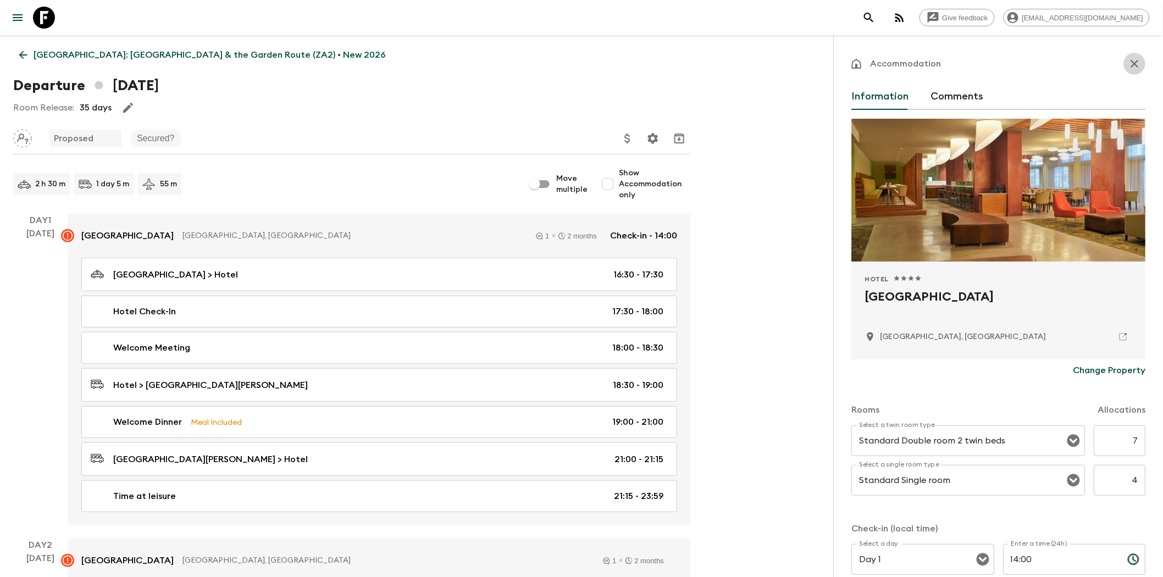
click at [825, 62] on icon "button" at bounding box center [1134, 63] width 13 height 13
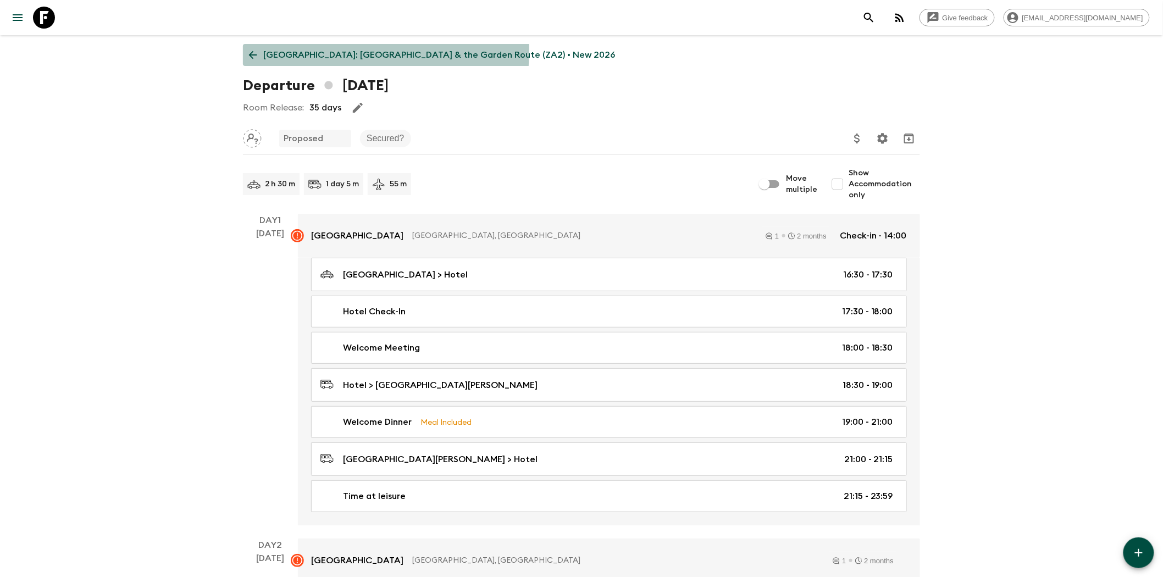
click at [259, 50] on icon at bounding box center [253, 55] width 12 height 12
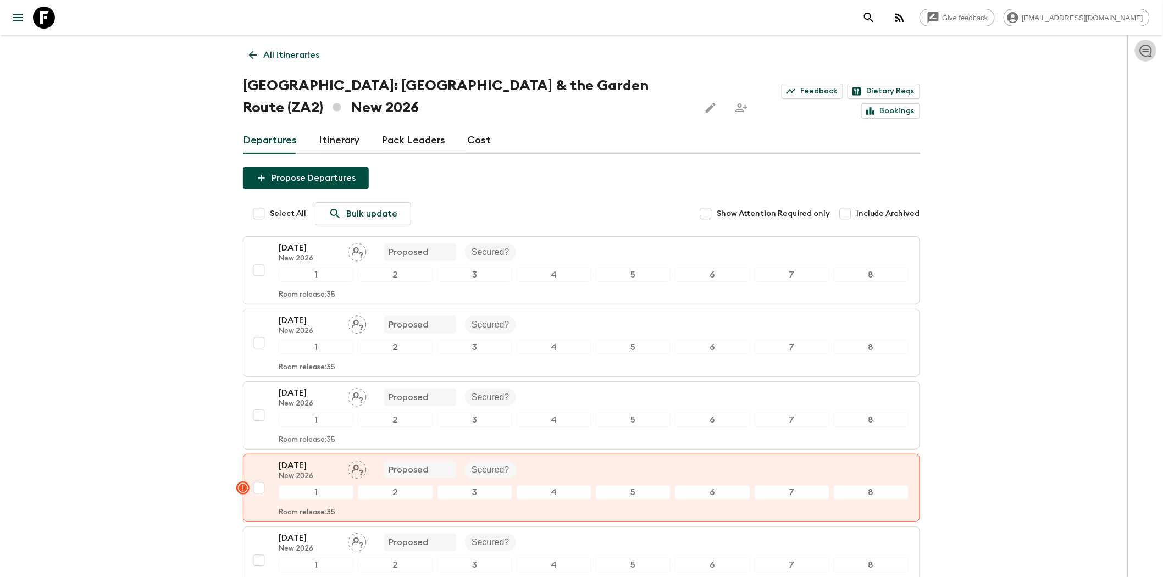
click at [825, 51] on icon "button" at bounding box center [1146, 51] width 12 height 13
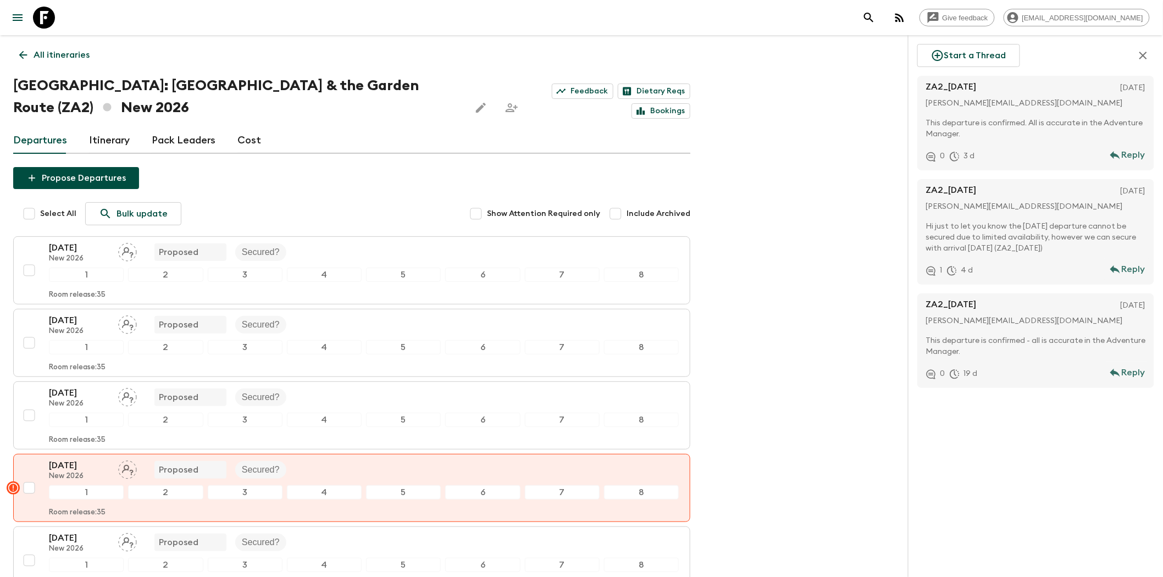
click at [825, 147] on div "Give feedback [EMAIL_ADDRESS][DOMAIN_NAME] All itineraries [GEOGRAPHIC_DATA]: […" at bounding box center [581, 420] width 1163 height 840
click at [825, 273] on div "1 4 d" at bounding box center [1010, 269] width 168 height 22
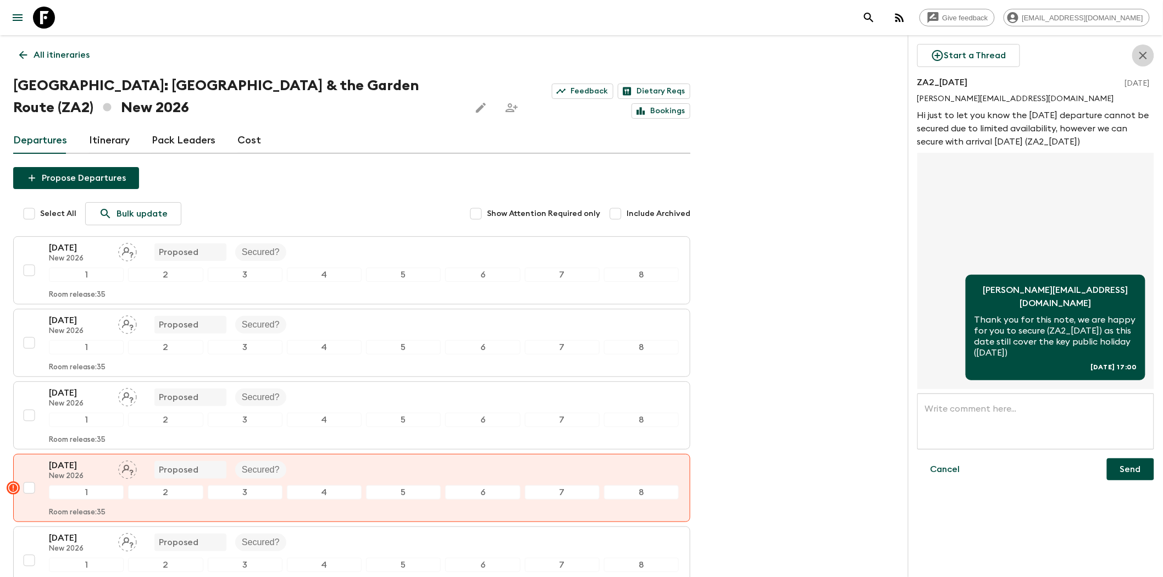
click at [825, 56] on icon "button" at bounding box center [1143, 55] width 13 height 13
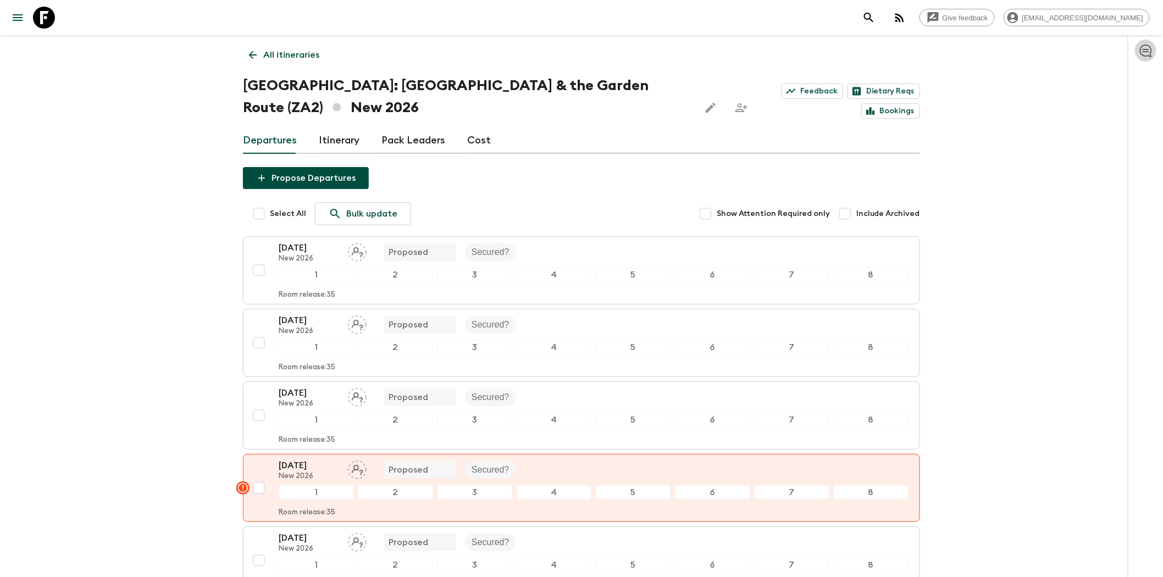
click at [825, 51] on icon "button" at bounding box center [1146, 51] width 12 height 13
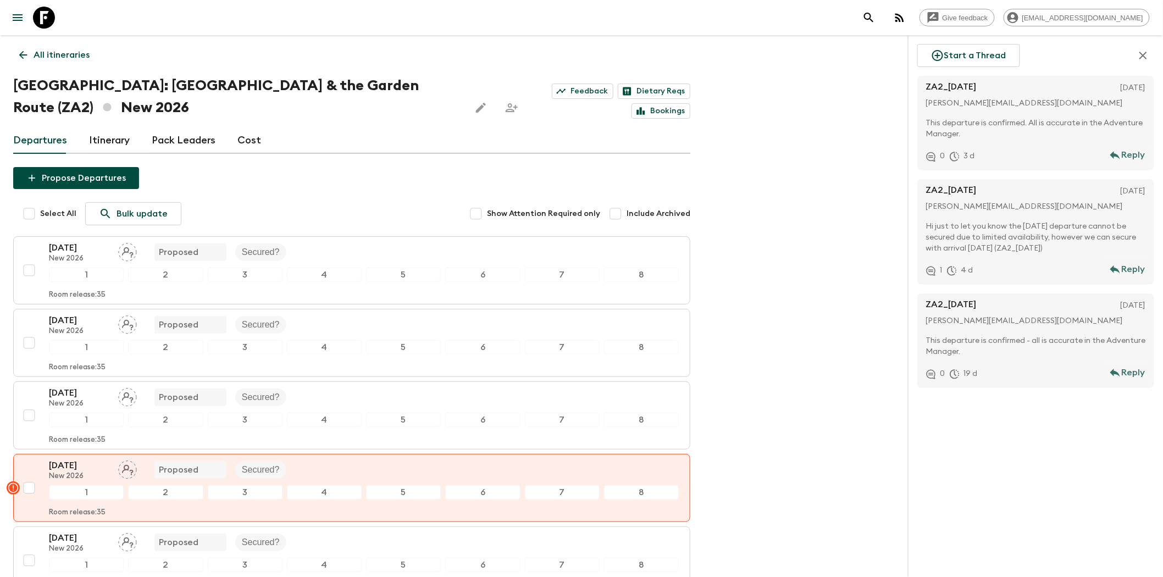
click at [825, 57] on icon "button" at bounding box center [1144, 56] width 8 height 8
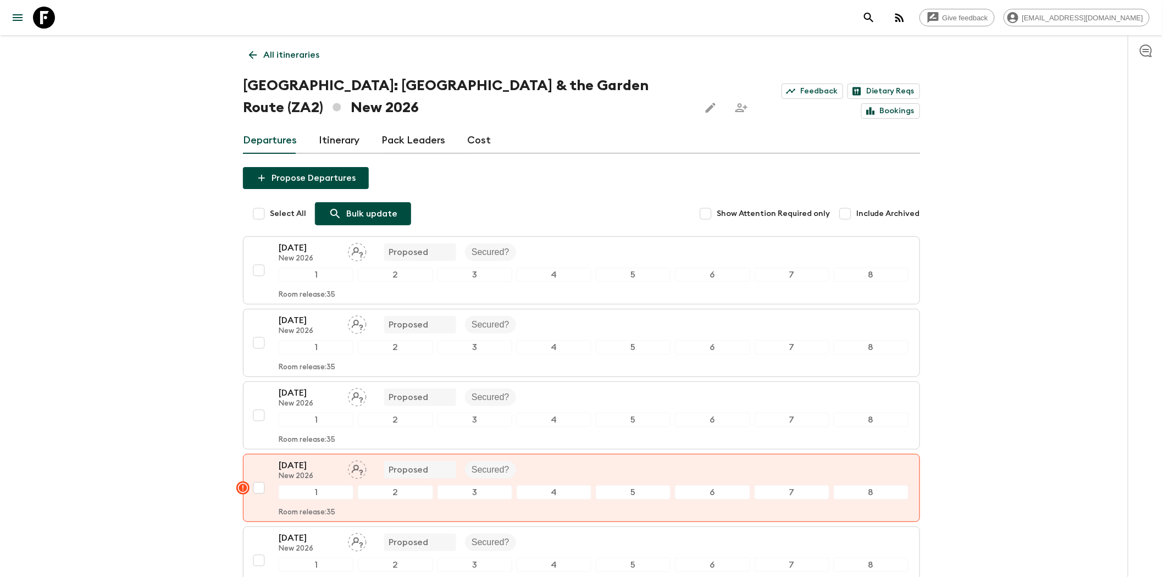
click at [374, 212] on p "Bulk update" at bounding box center [371, 213] width 51 height 13
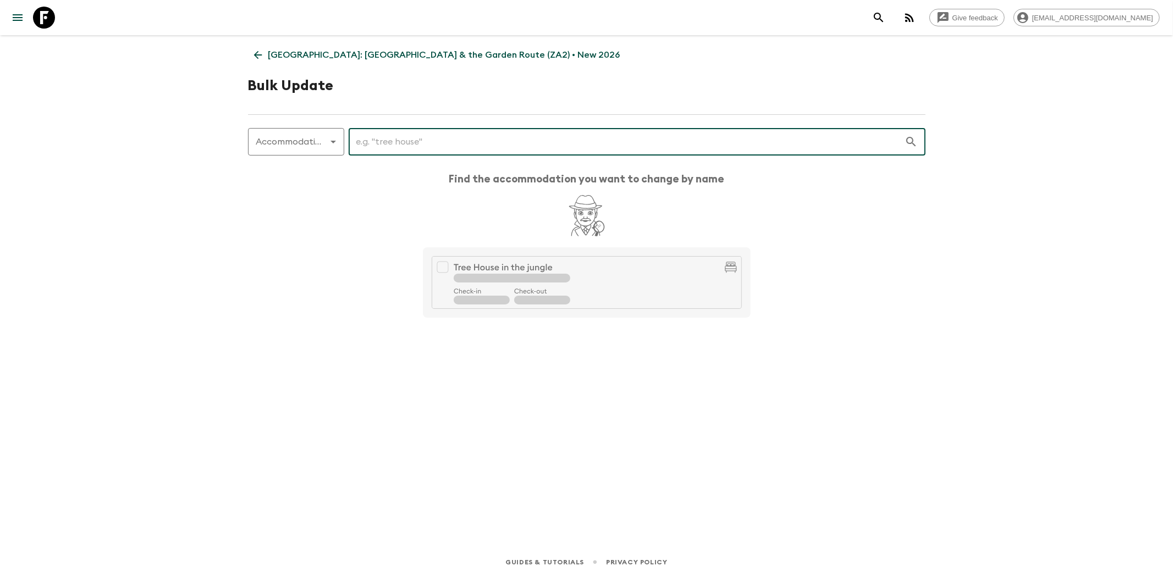
click at [256, 51] on icon at bounding box center [258, 55] width 12 height 12
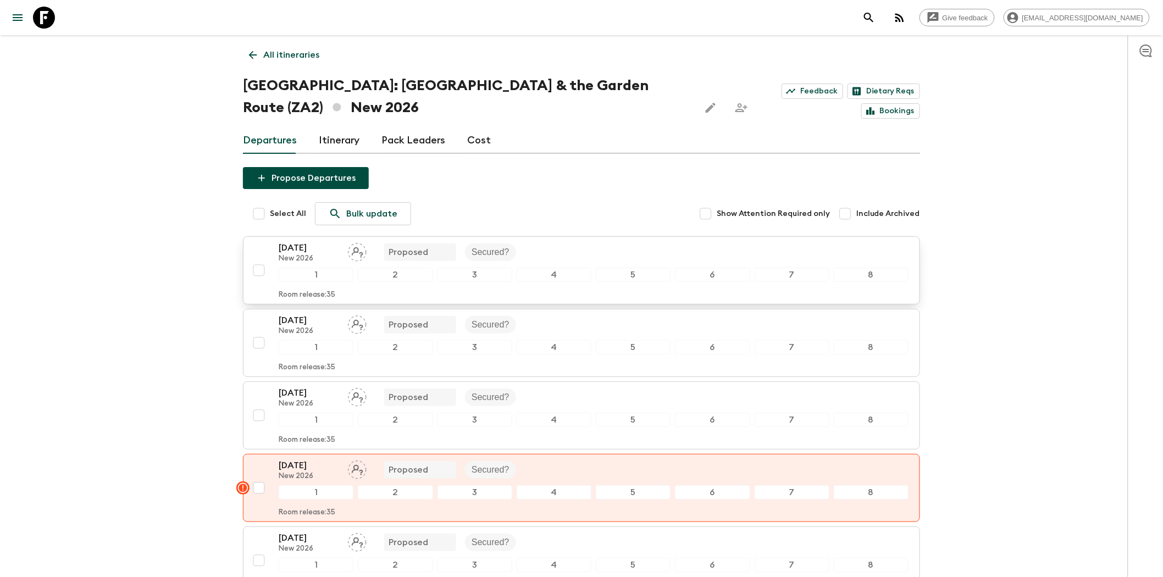
click at [263, 268] on input "checkbox" at bounding box center [259, 270] width 22 height 22
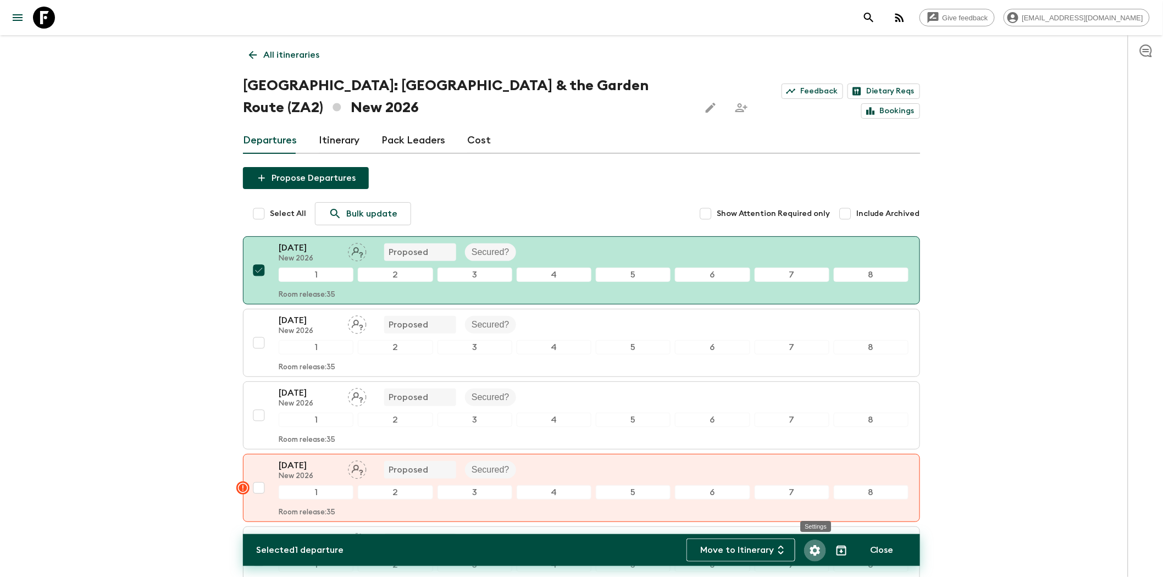
click at [811, 386] on icon "Settings" at bounding box center [815, 550] width 13 height 13
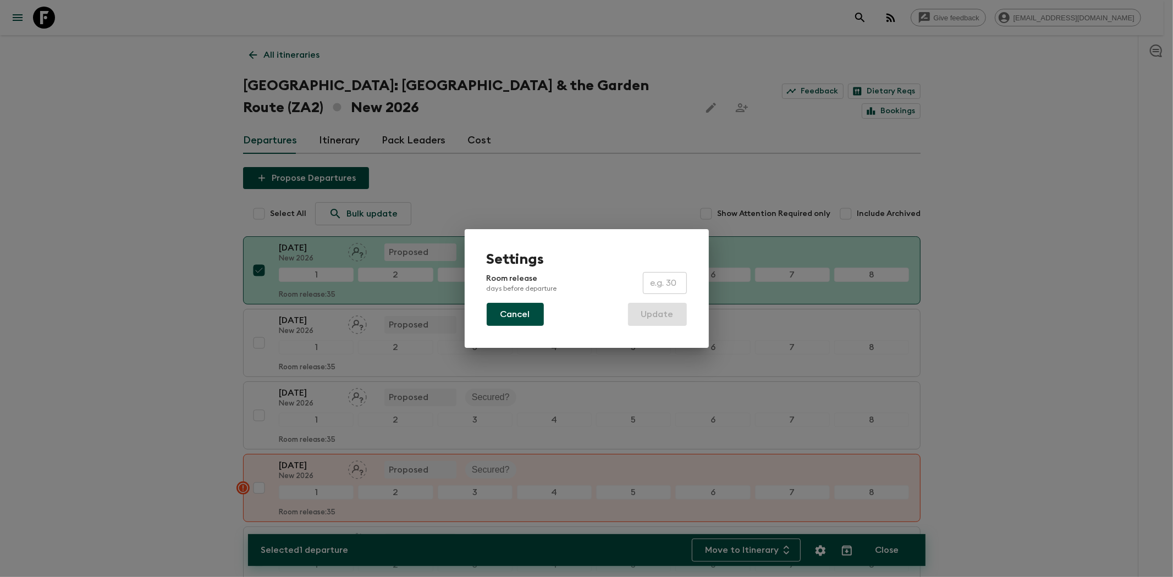
click at [515, 312] on button "Cancel" at bounding box center [515, 314] width 57 height 23
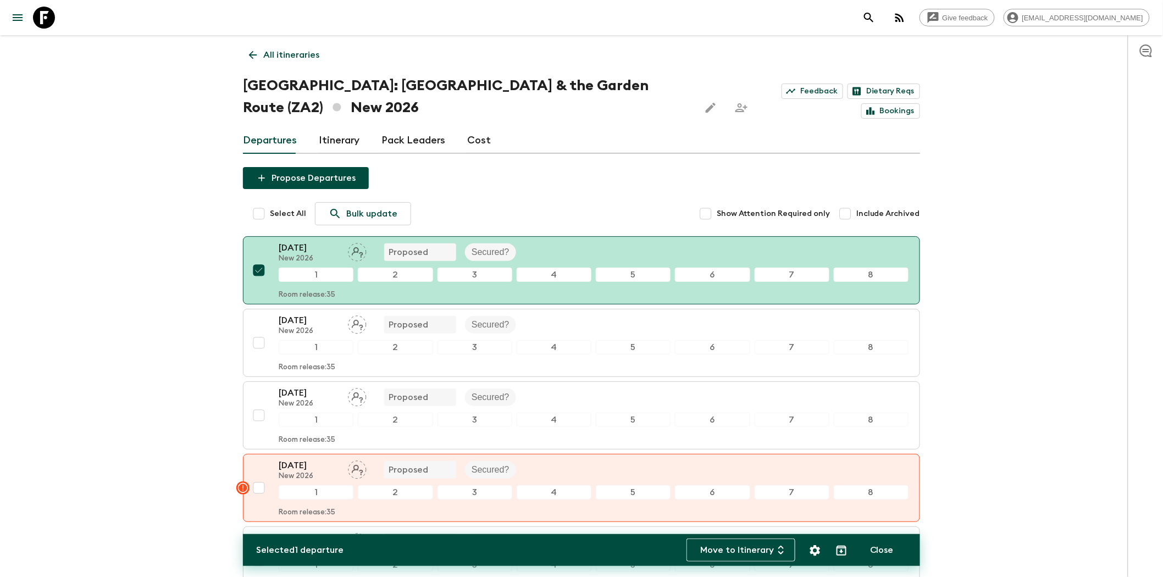
click at [129, 332] on div "Give feedback [EMAIL_ADDRESS][DOMAIN_NAME] All itineraries [GEOGRAPHIC_DATA]: […" at bounding box center [581, 420] width 1163 height 840
click at [825, 386] on button "Close" at bounding box center [882, 550] width 50 height 23
checkbox input "false"
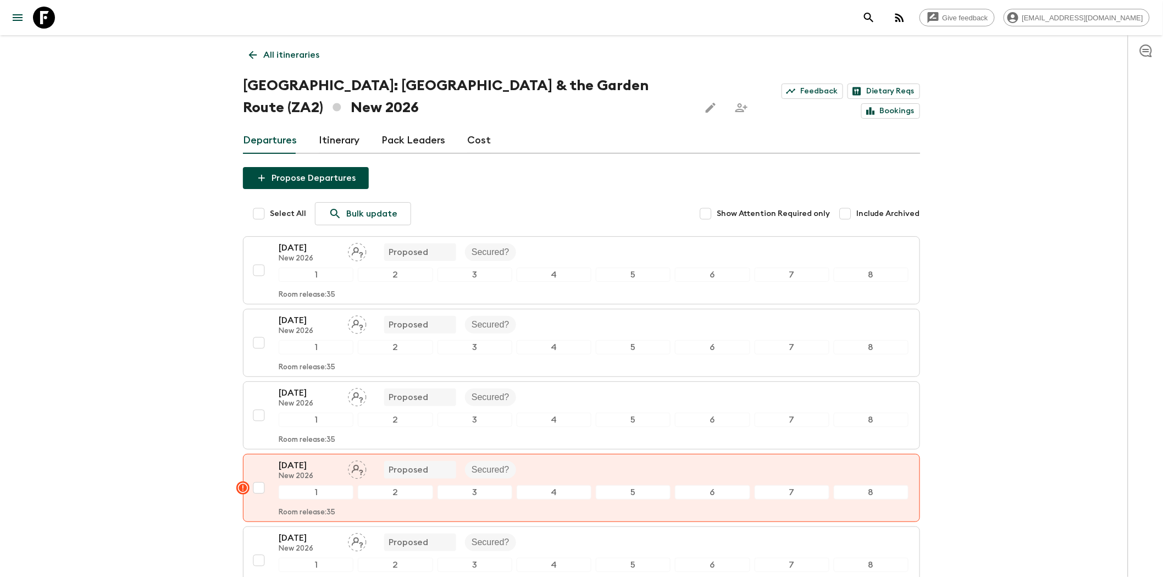
click at [194, 292] on div "Give feedback [EMAIL_ADDRESS][DOMAIN_NAME] All itineraries [GEOGRAPHIC_DATA]: […" at bounding box center [581, 420] width 1163 height 840
